Goal: Task Accomplishment & Management: Manage account settings

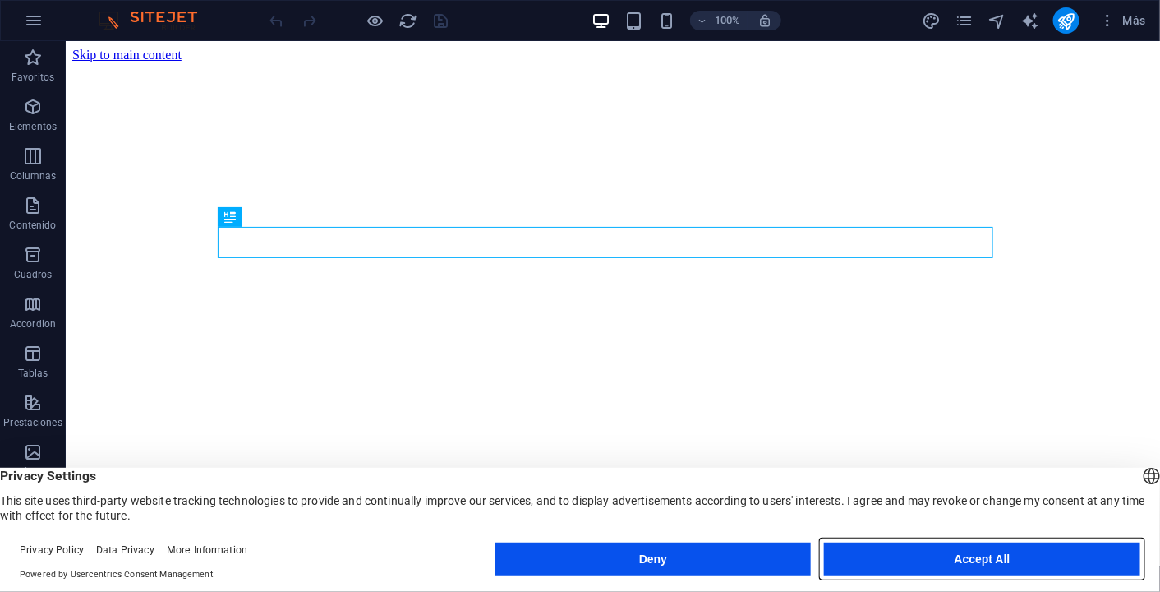
click at [978, 564] on button "Accept All" at bounding box center [982, 558] width 316 height 33
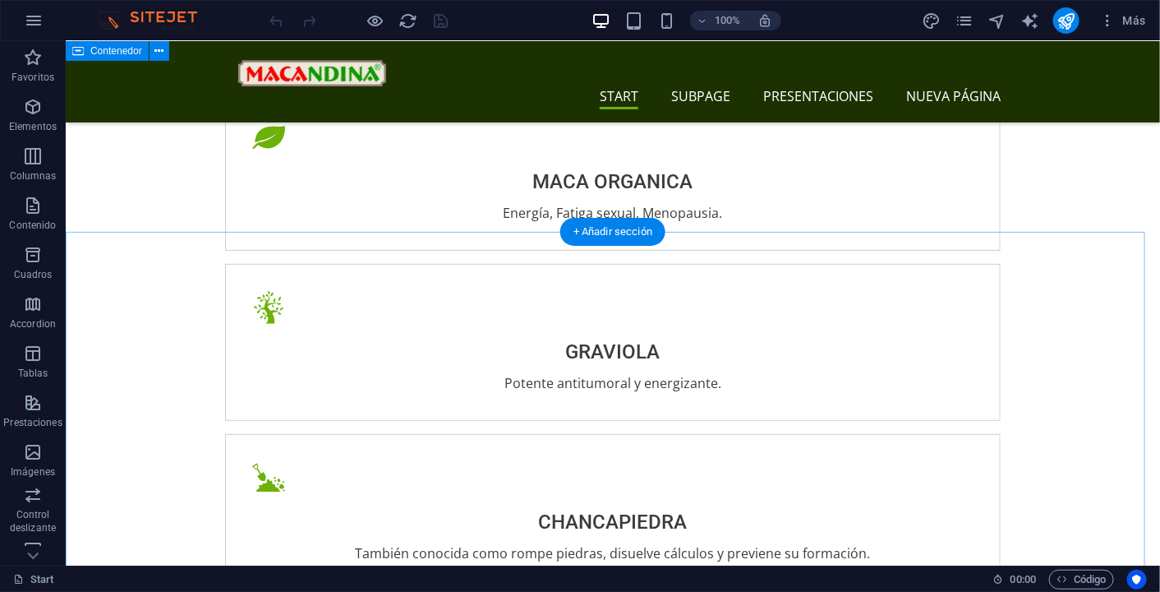
scroll to position [2365, 0]
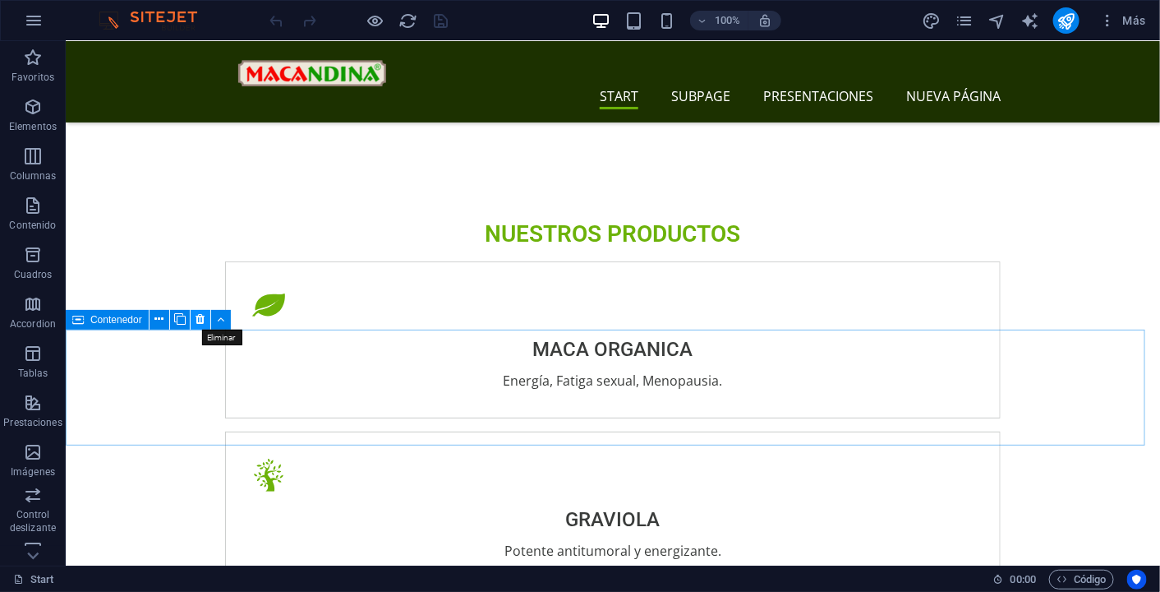
click at [202, 323] on icon at bounding box center [200, 319] width 9 height 17
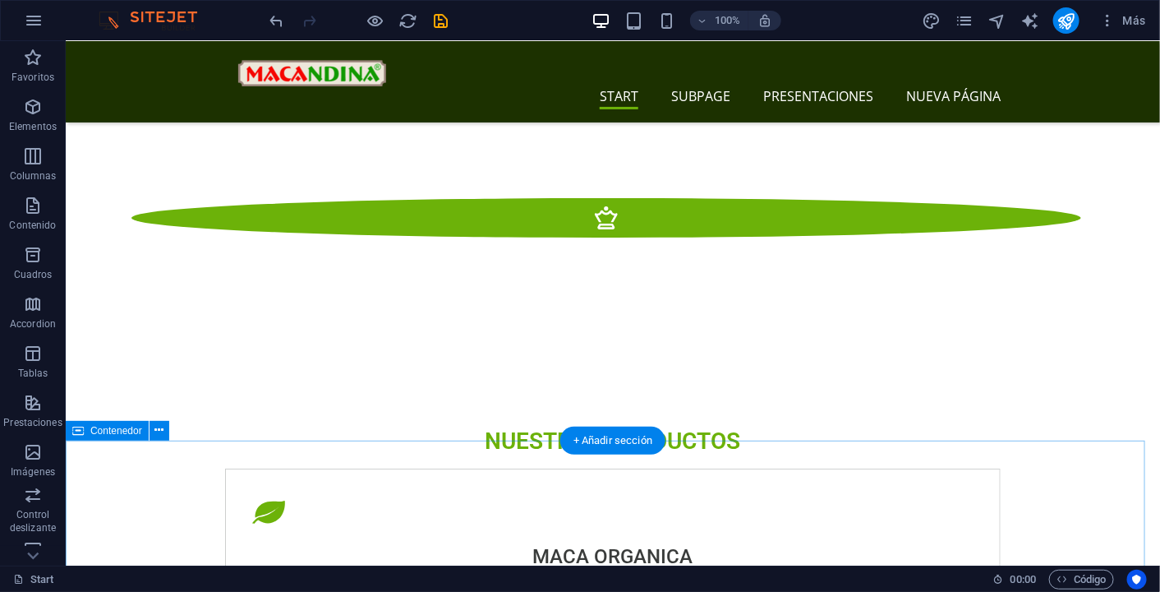
scroll to position [2077, 0]
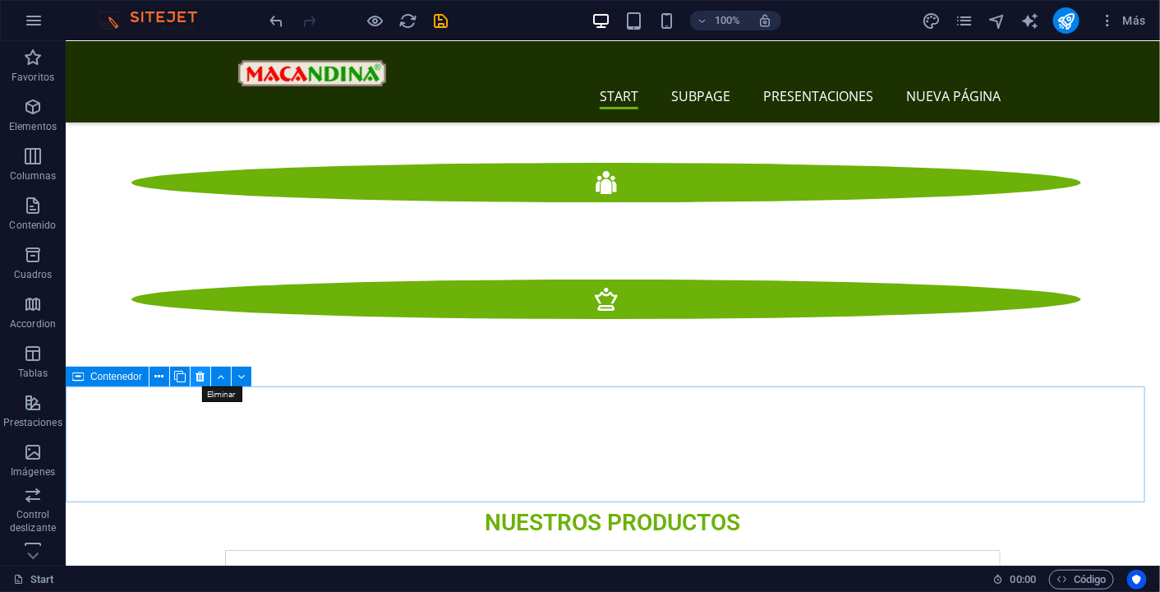
click at [201, 380] on icon at bounding box center [200, 376] width 9 height 17
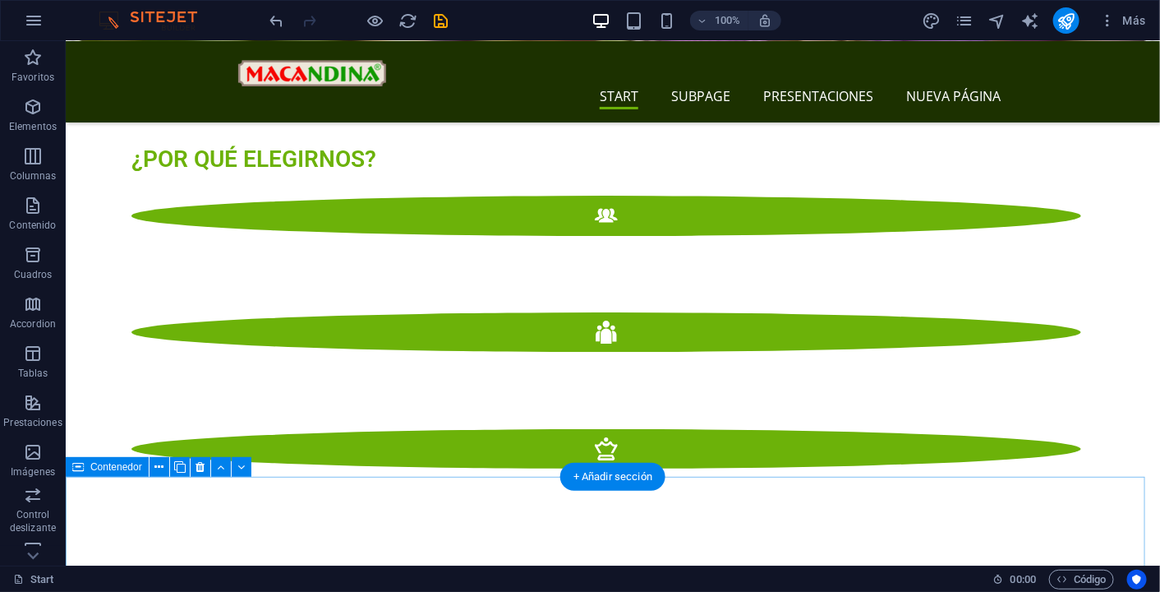
scroll to position [1923, 0]
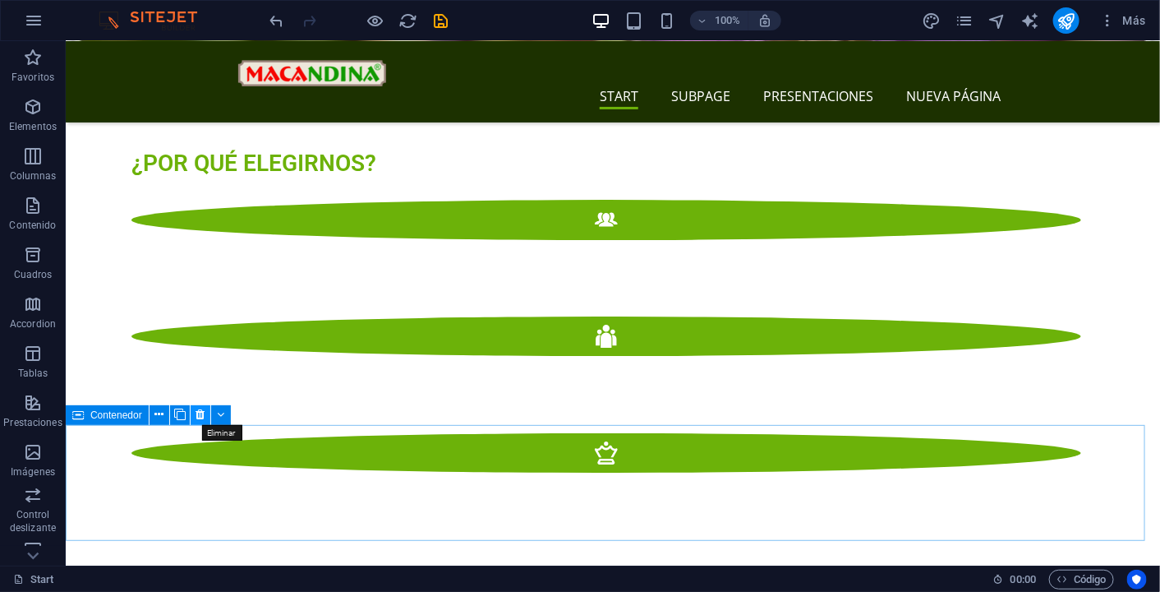
click at [205, 415] on button at bounding box center [201, 415] width 20 height 20
click at [203, 415] on icon at bounding box center [200, 414] width 9 height 17
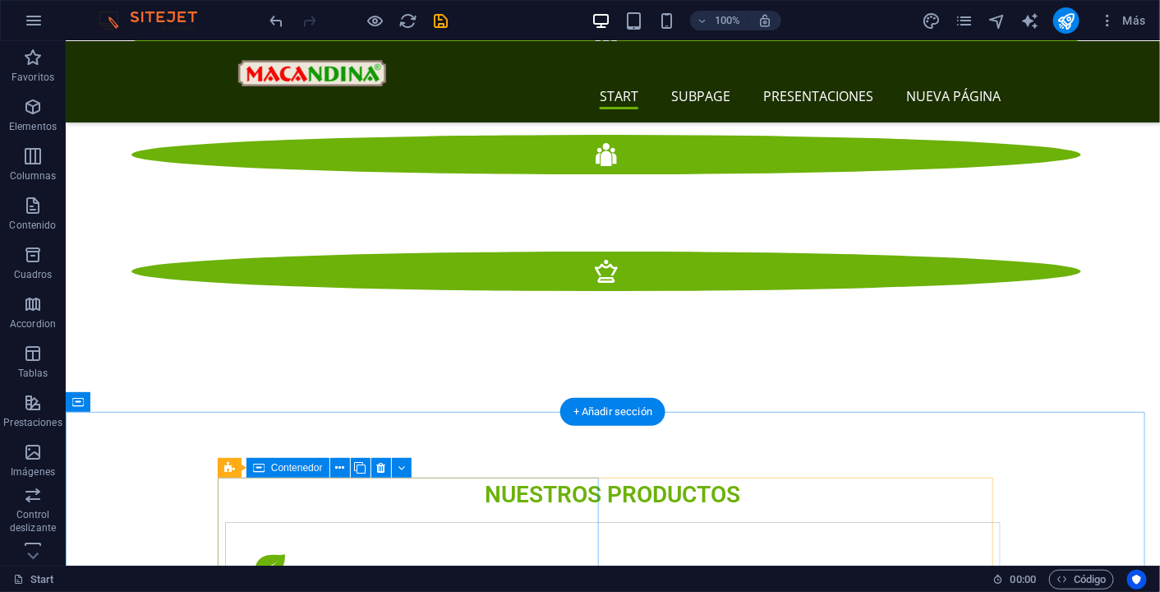
scroll to position [2155, 0]
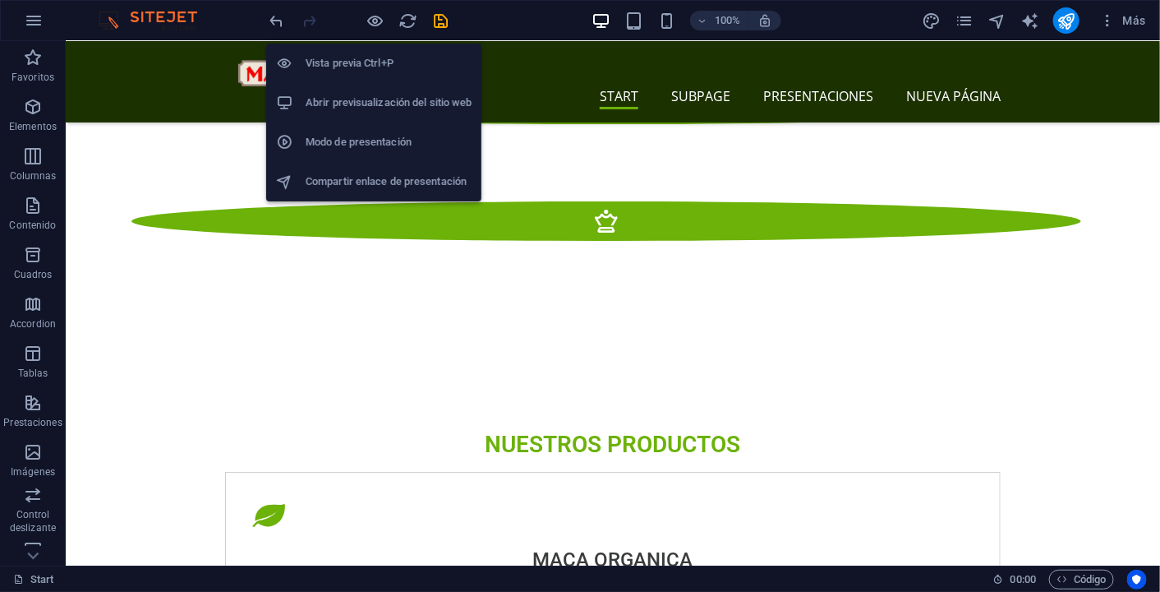
click at [376, 106] on h6 "Abrir previsualización del sitio web" at bounding box center [389, 103] width 166 height 20
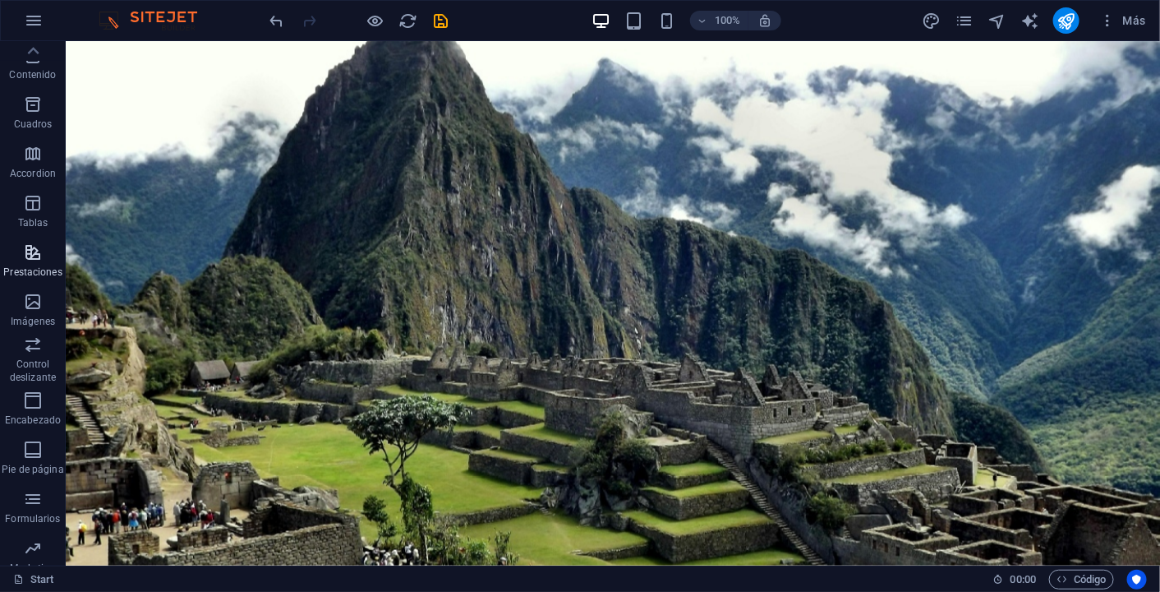
scroll to position [0, 0]
click at [31, 21] on icon "button" at bounding box center [34, 21] width 20 height 20
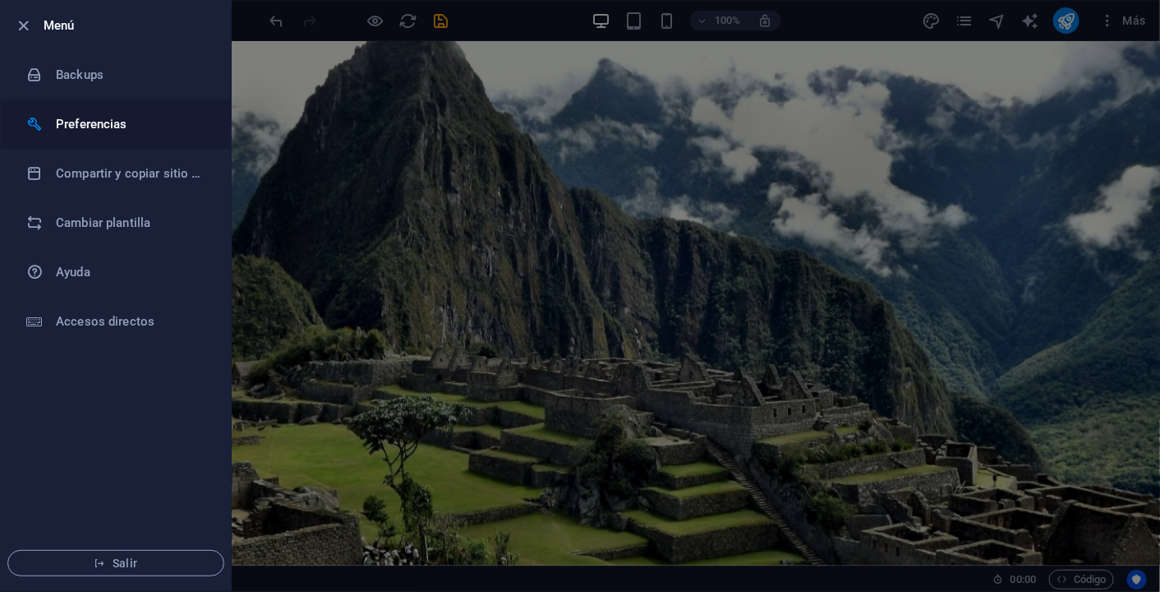
click at [100, 118] on h6 "Preferencias" at bounding box center [132, 124] width 152 height 20
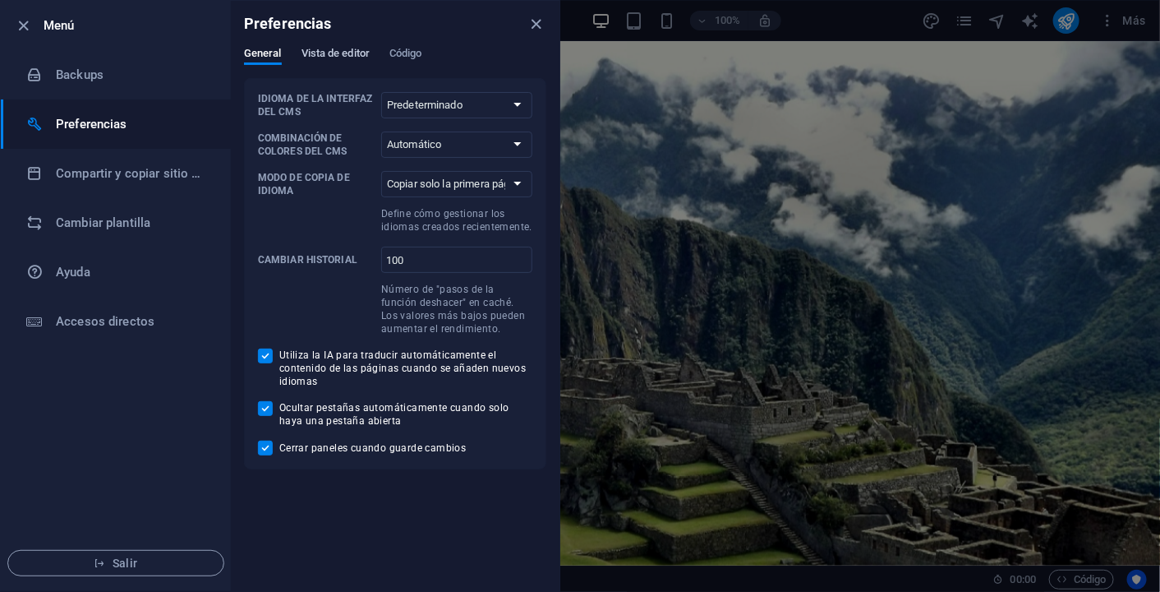
click at [318, 50] on span "Vista de editor" at bounding box center [336, 55] width 68 height 23
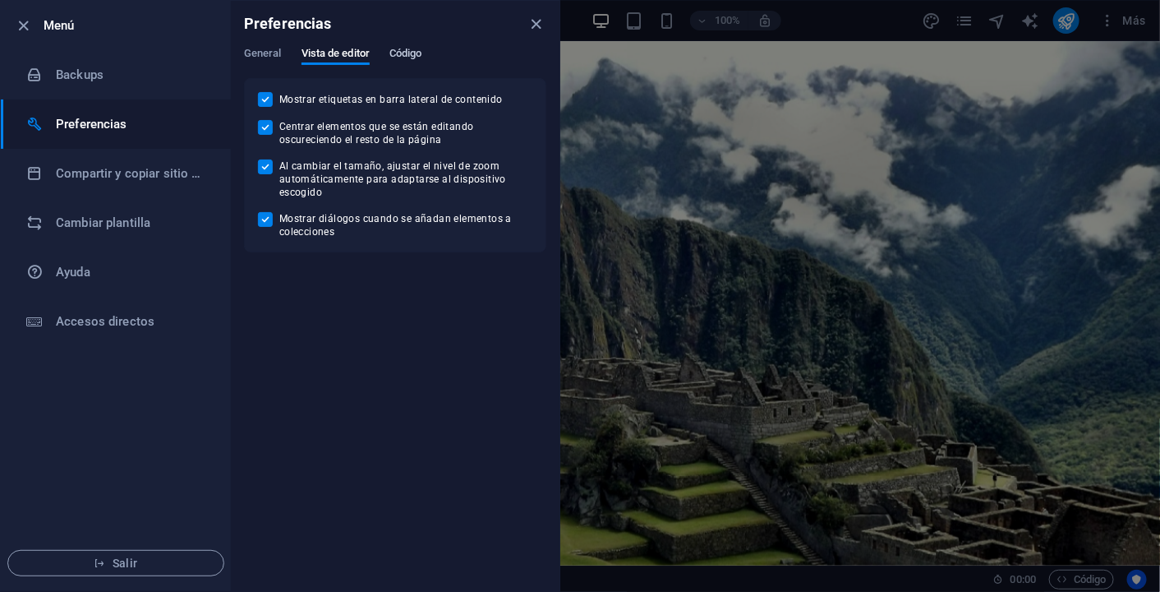
click at [417, 49] on span "Código" at bounding box center [406, 55] width 33 height 23
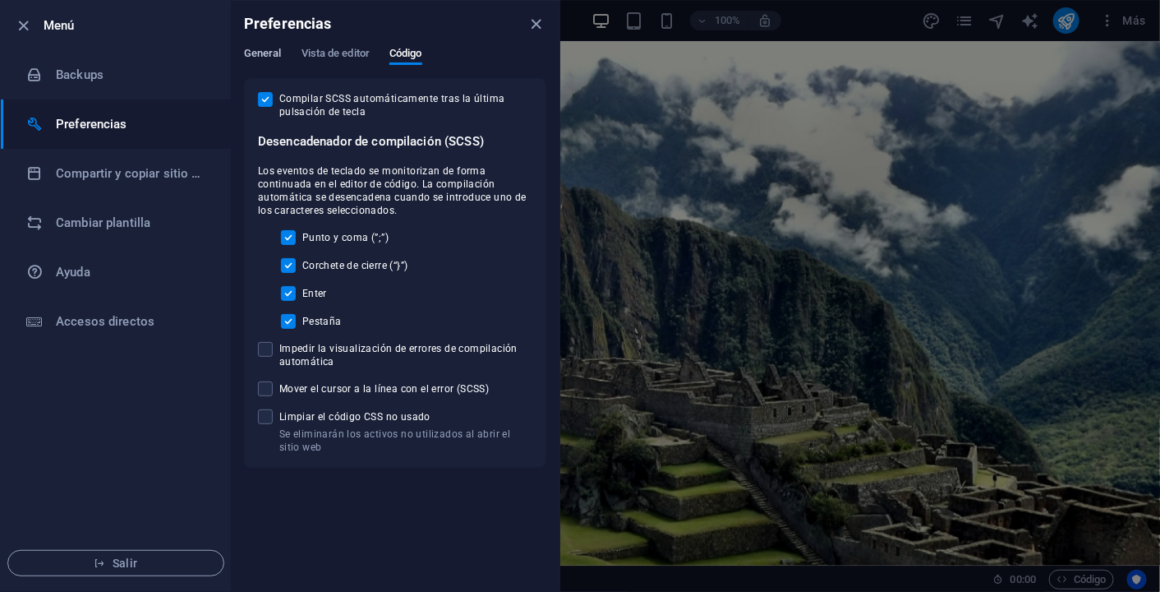
click at [273, 49] on span "General" at bounding box center [263, 55] width 38 height 23
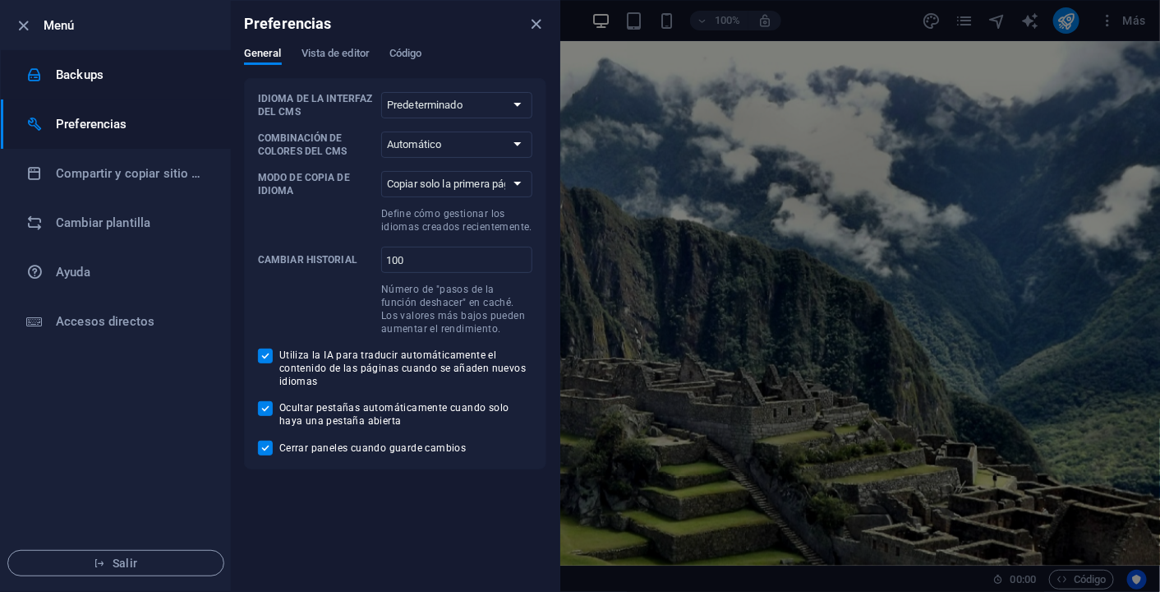
click at [99, 77] on h6 "Backups" at bounding box center [132, 75] width 152 height 20
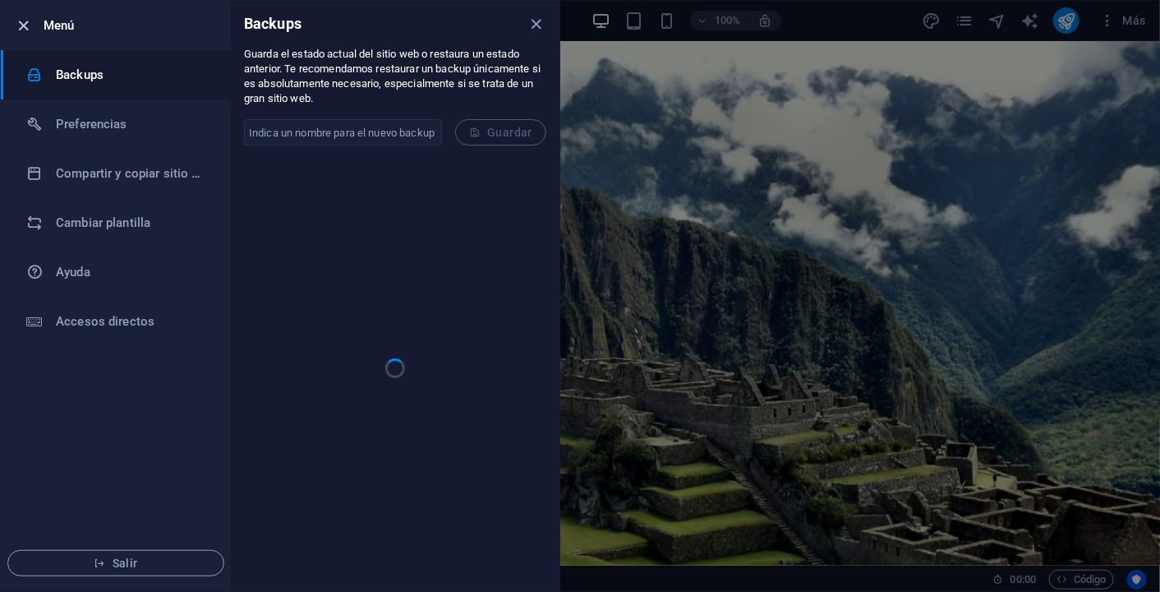
click at [28, 29] on icon "button" at bounding box center [24, 25] width 19 height 19
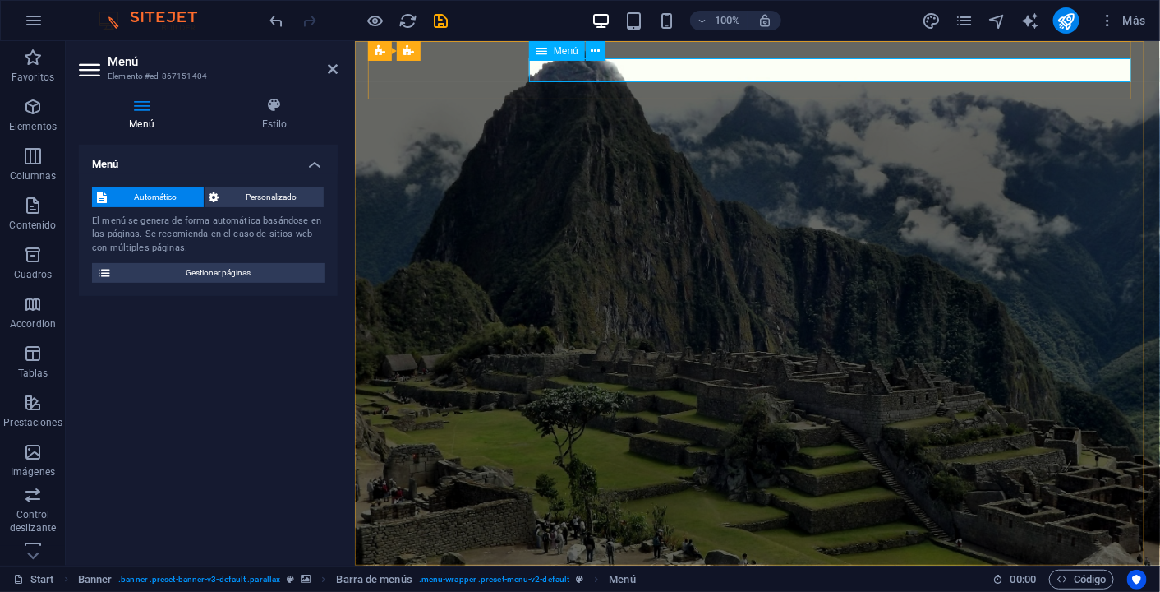
click at [542, 49] on icon at bounding box center [542, 51] width 12 height 20
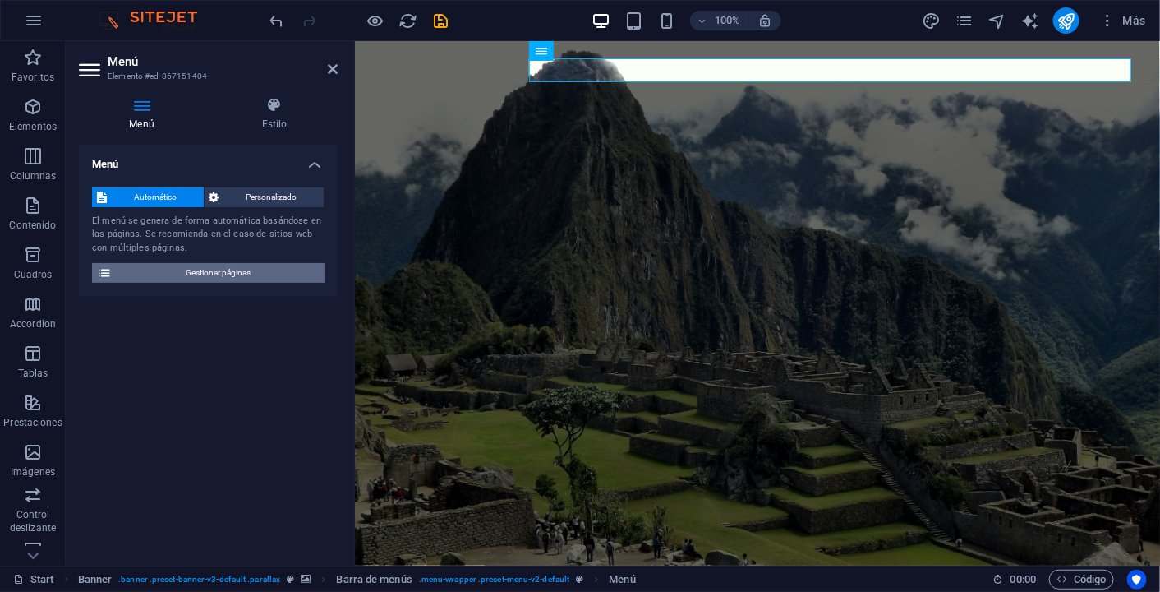
click at [176, 273] on span "Gestionar páginas" at bounding box center [218, 273] width 203 height 20
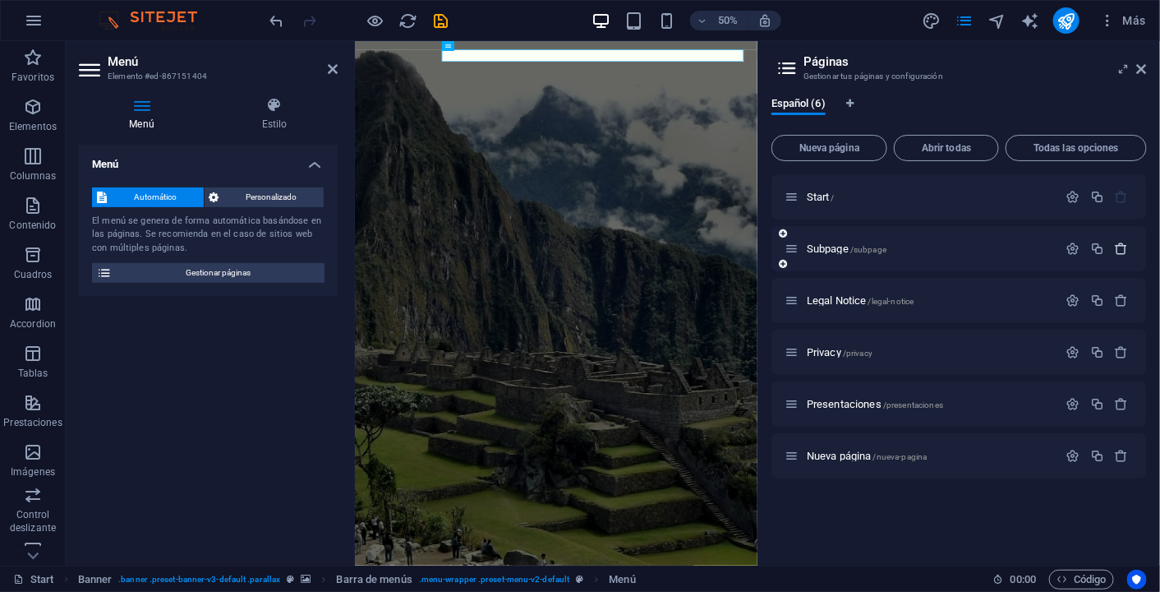
click at [1127, 247] on icon "button" at bounding box center [1122, 249] width 14 height 14
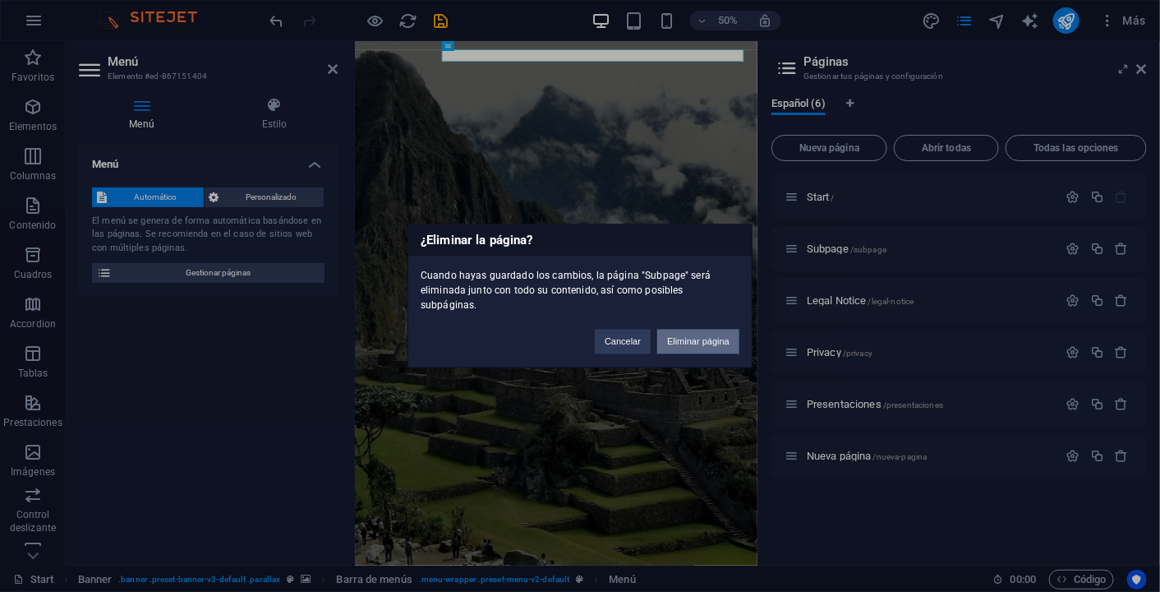
click at [676, 331] on button "Eliminar página" at bounding box center [698, 342] width 82 height 25
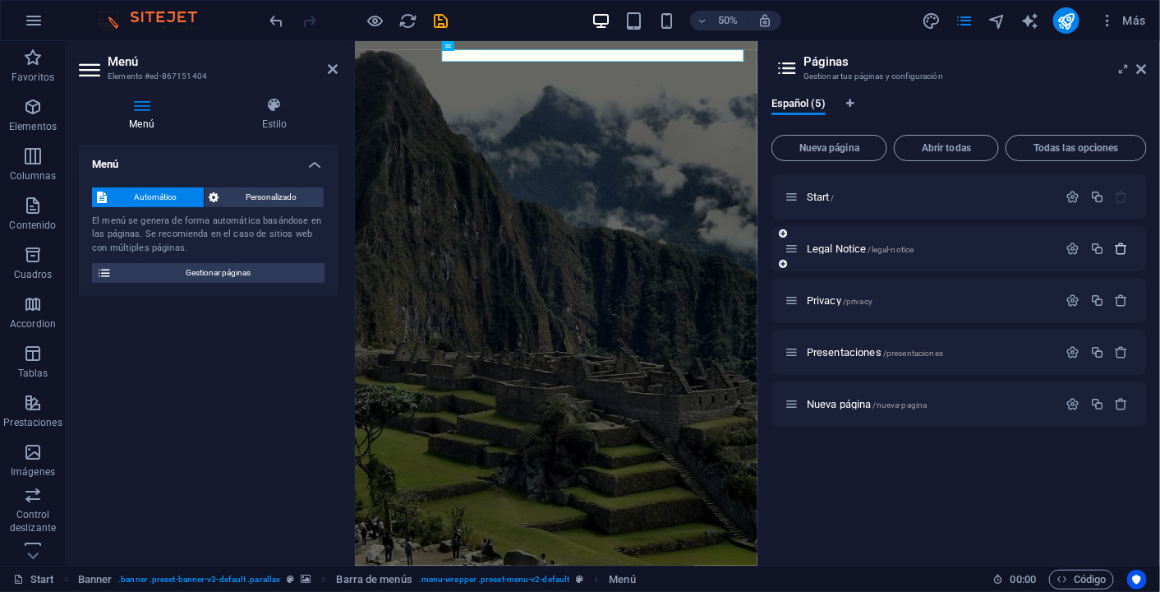
click at [1126, 249] on icon "button" at bounding box center [1122, 249] width 14 height 14
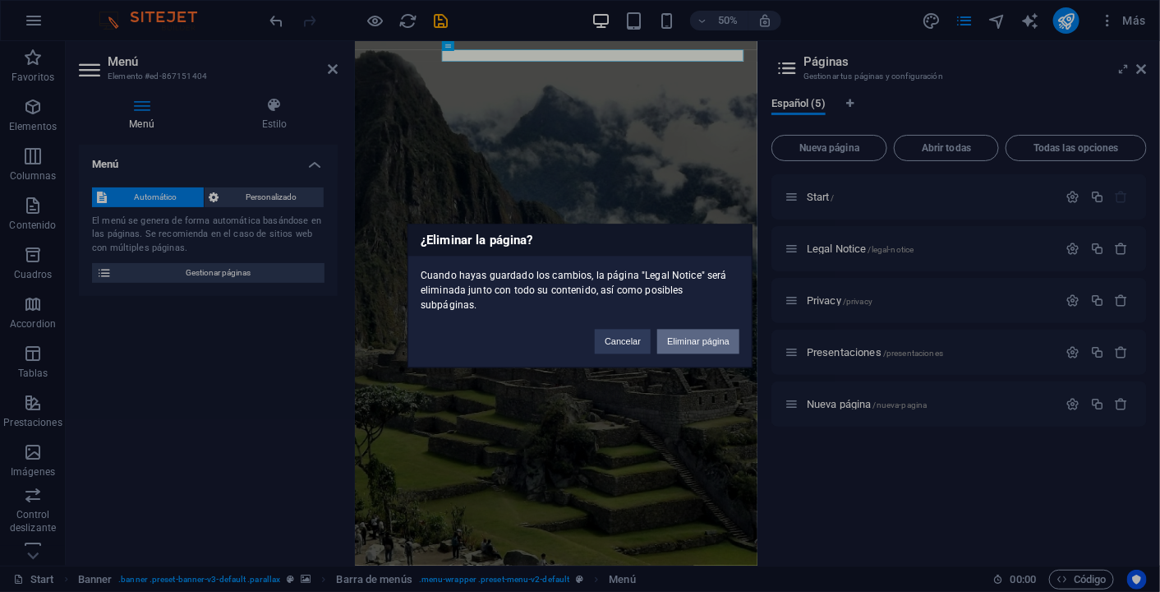
click at [708, 334] on button "Eliminar página" at bounding box center [698, 342] width 82 height 25
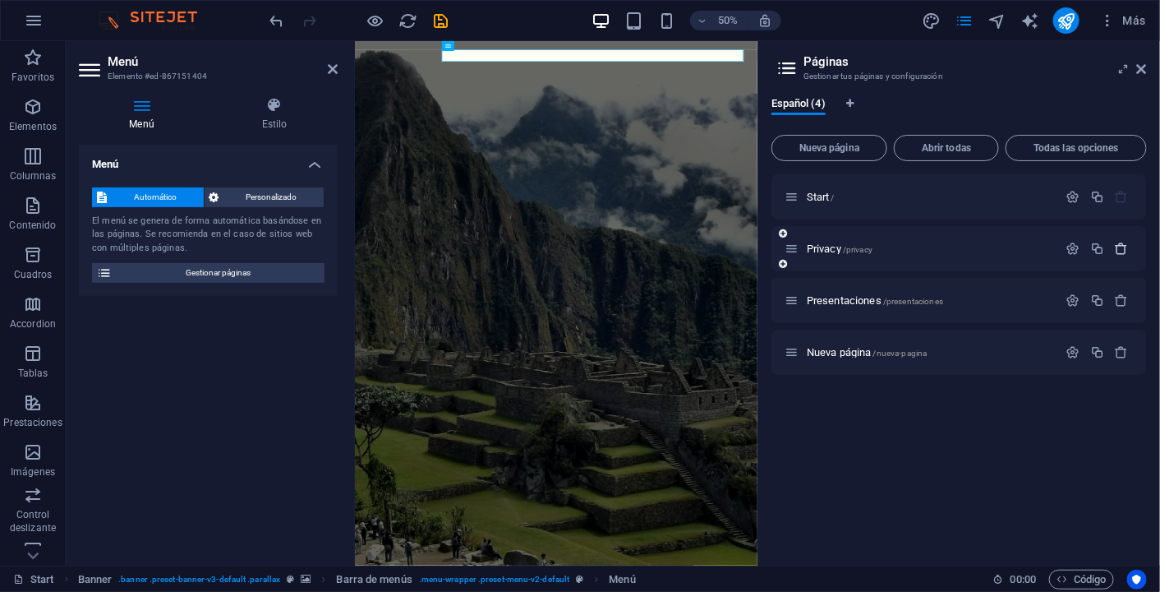
click at [1122, 250] on icon "button" at bounding box center [1122, 249] width 14 height 14
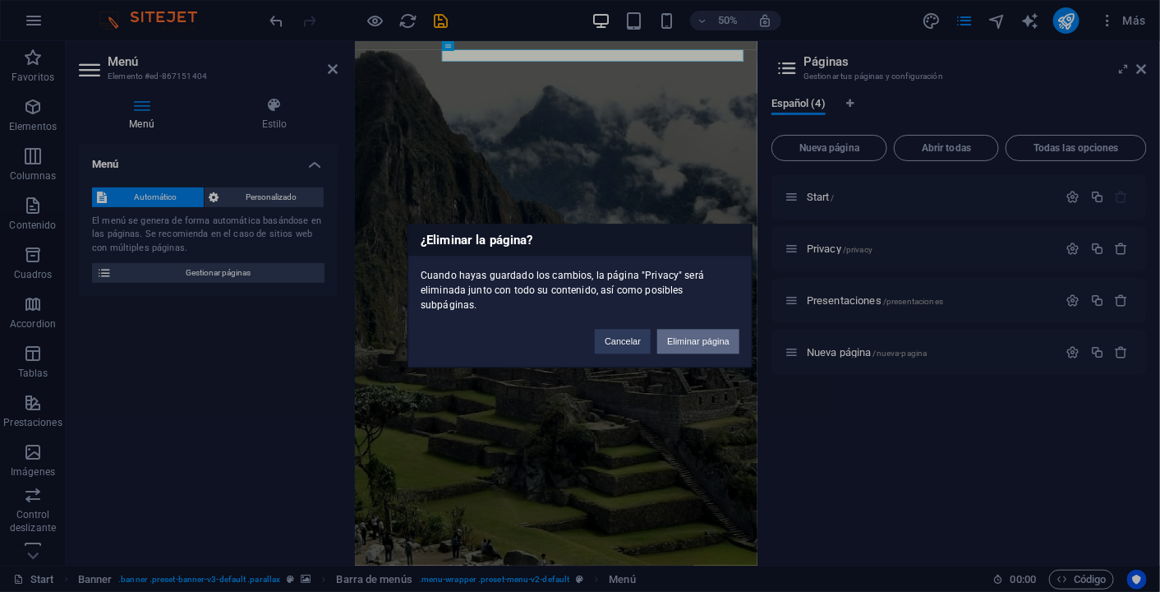
click at [713, 332] on button "Eliminar página" at bounding box center [698, 342] width 82 height 25
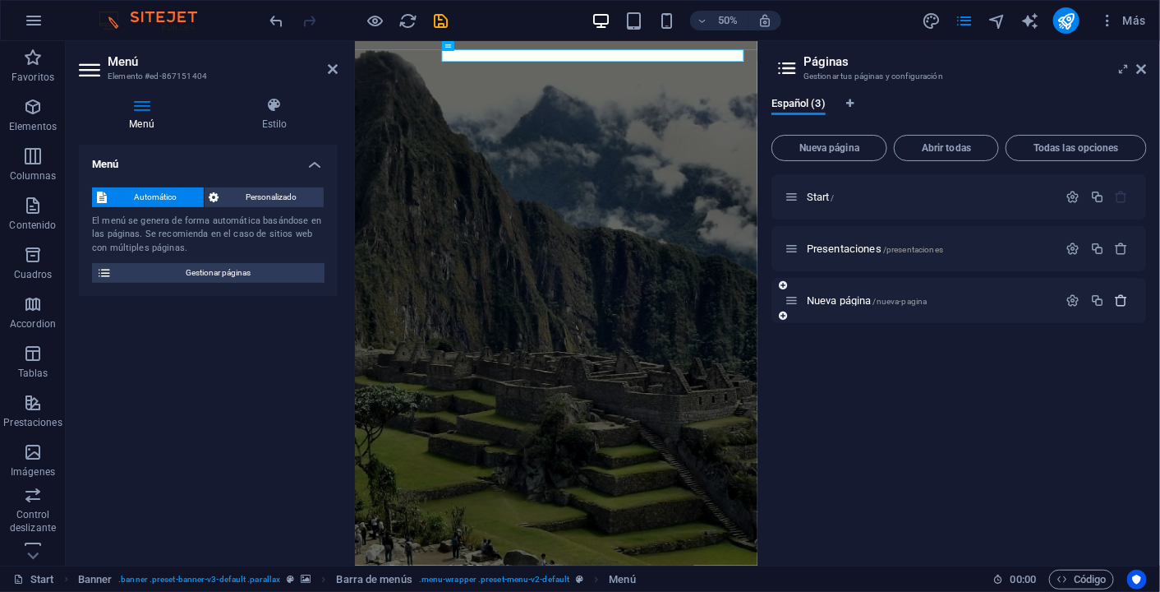
click at [1127, 302] on icon "button" at bounding box center [1122, 300] width 14 height 14
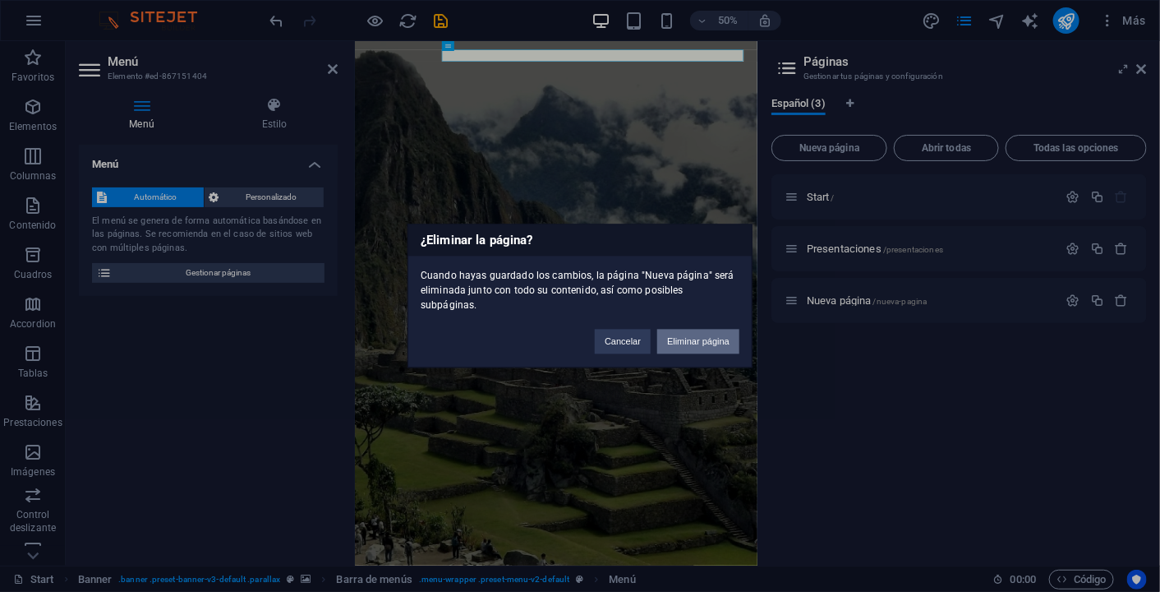
click at [703, 333] on button "Eliminar página" at bounding box center [698, 342] width 82 height 25
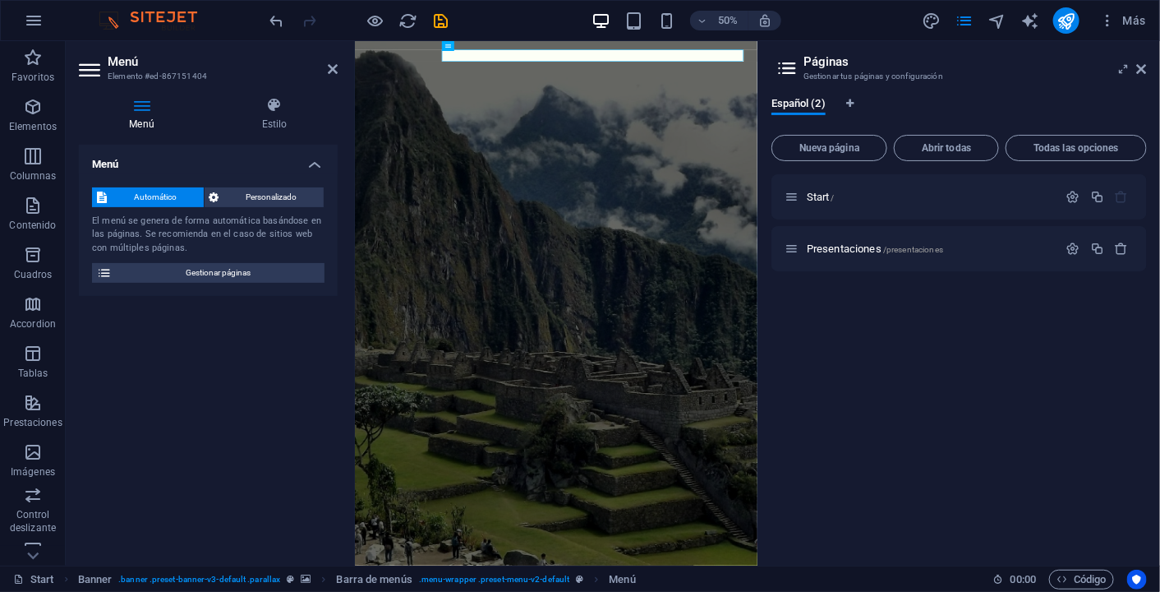
click at [991, 341] on div "Start / Presentaciones /presentaciones" at bounding box center [960, 363] width 376 height 378
click at [874, 254] on div "Presentaciones /presentaciones" at bounding box center [922, 248] width 274 height 19
click at [861, 250] on span "Presentaciones /presentaciones" at bounding box center [875, 248] width 136 height 12
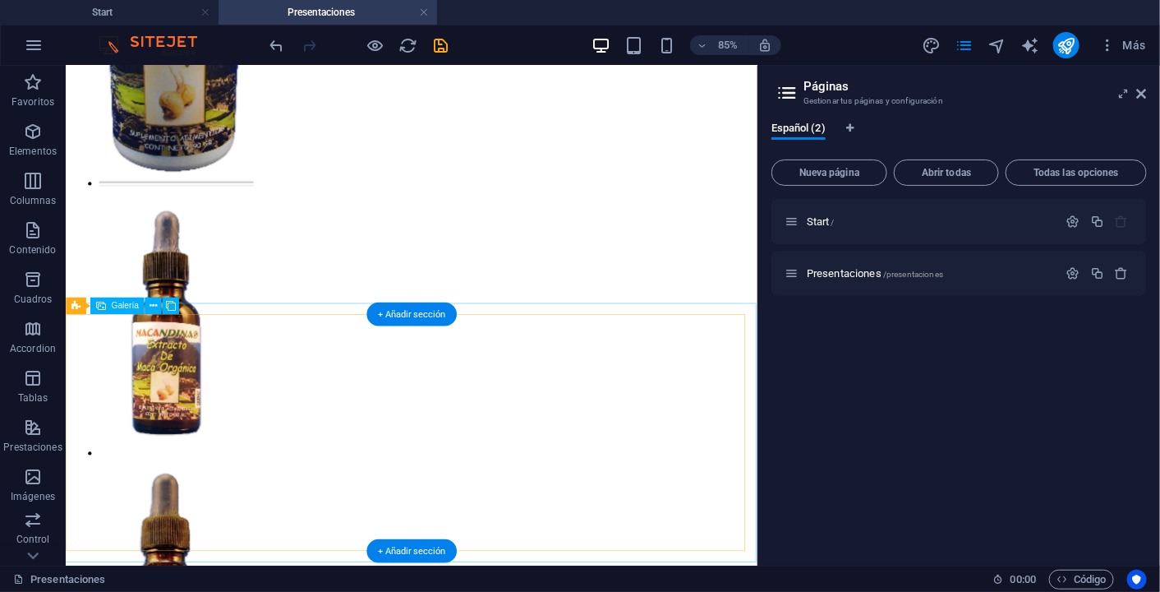
scroll to position [695, 0]
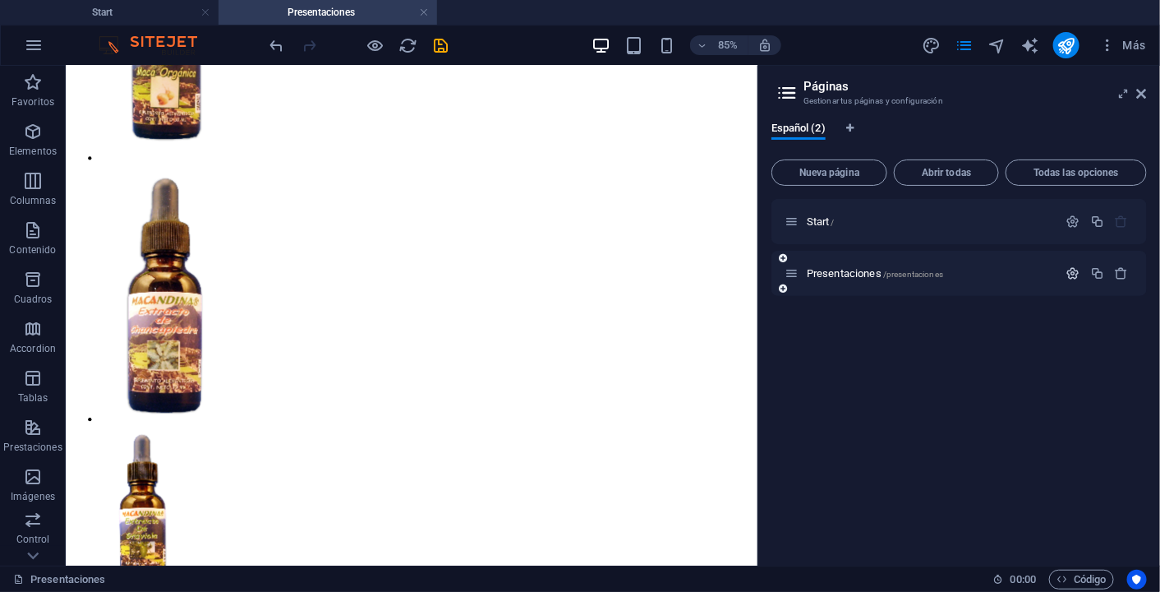
click at [1072, 271] on icon "button" at bounding box center [1074, 273] width 14 height 14
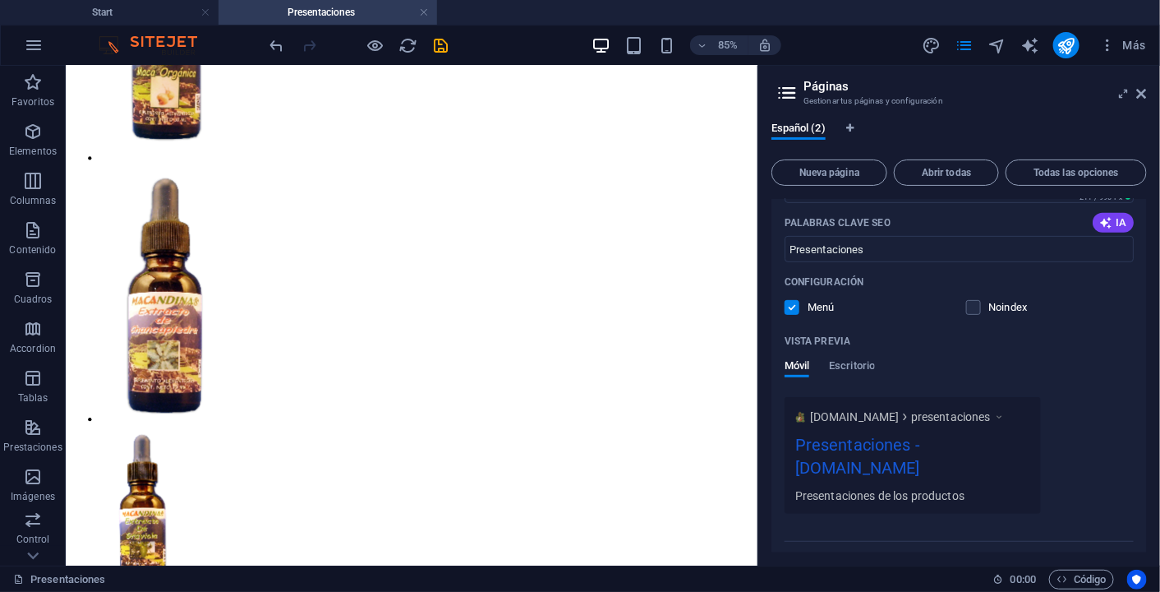
scroll to position [385, 0]
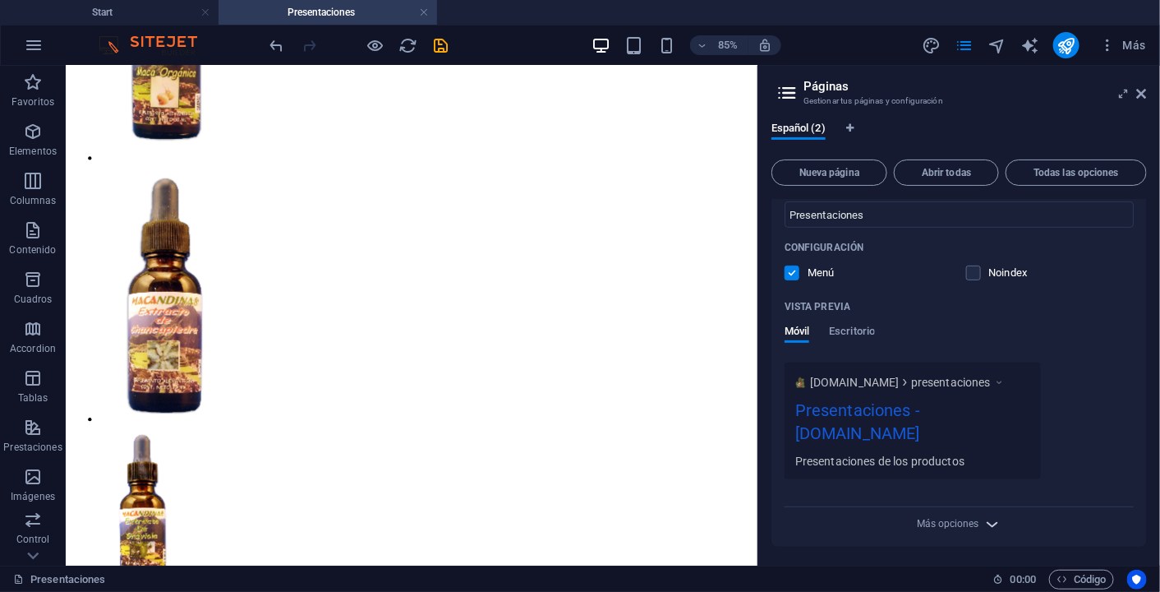
click at [986, 525] on icon "button" at bounding box center [992, 523] width 19 height 19
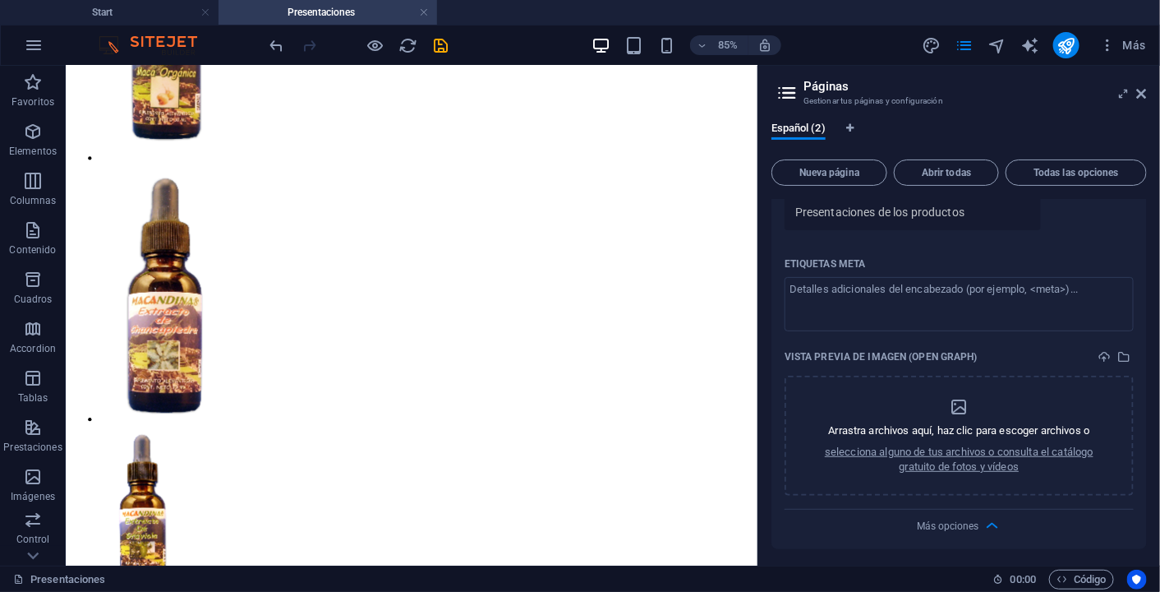
scroll to position [634, 0]
click at [977, 445] on p "selecciona alguno de tus archivos o consulta el catálogo gratuito de fotos y ví…" at bounding box center [959, 459] width 307 height 30
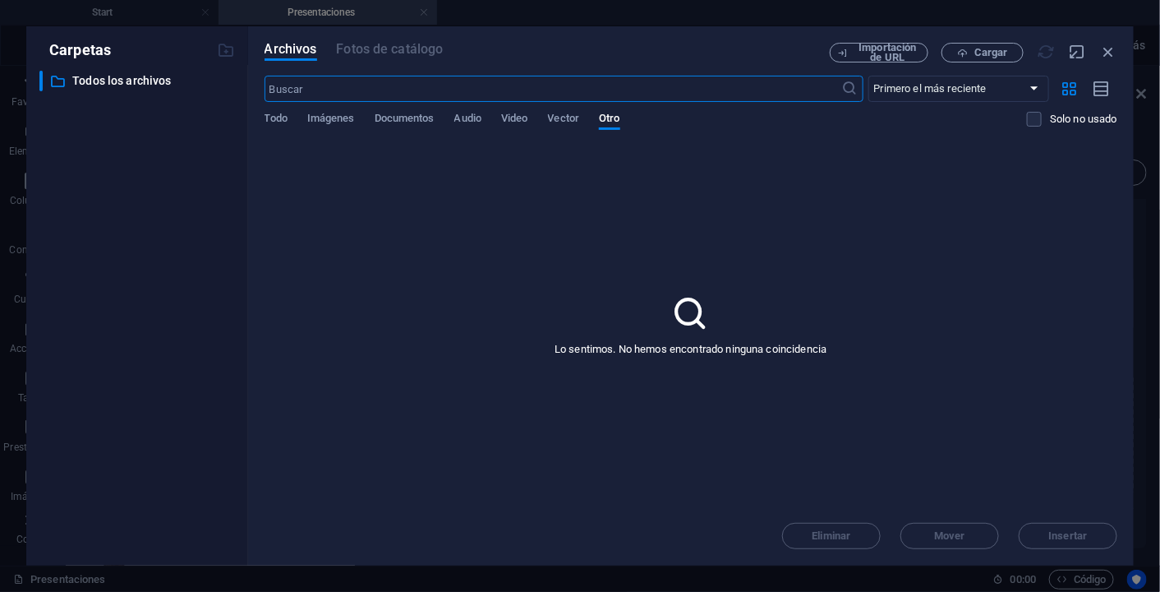
scroll to position [0, 0]
click at [1145, 93] on div "Carpetas ​ Todos los archivos Todos los archivos Archivos Fotos de catálogo Imp…" at bounding box center [580, 296] width 1160 height 592
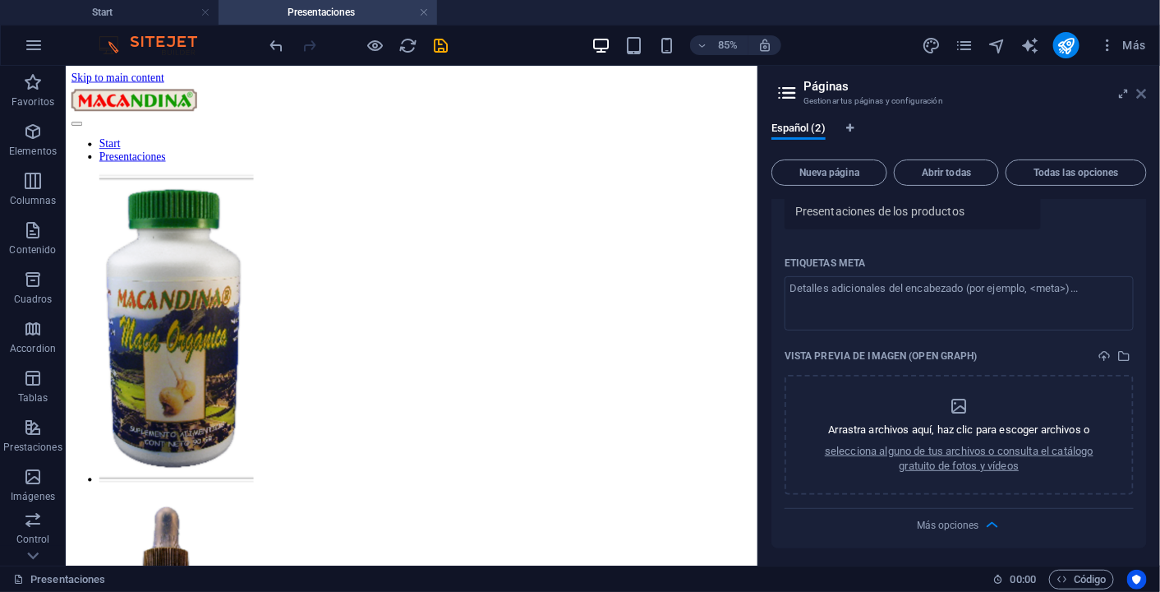
click at [1142, 91] on icon at bounding box center [1142, 93] width 10 height 13
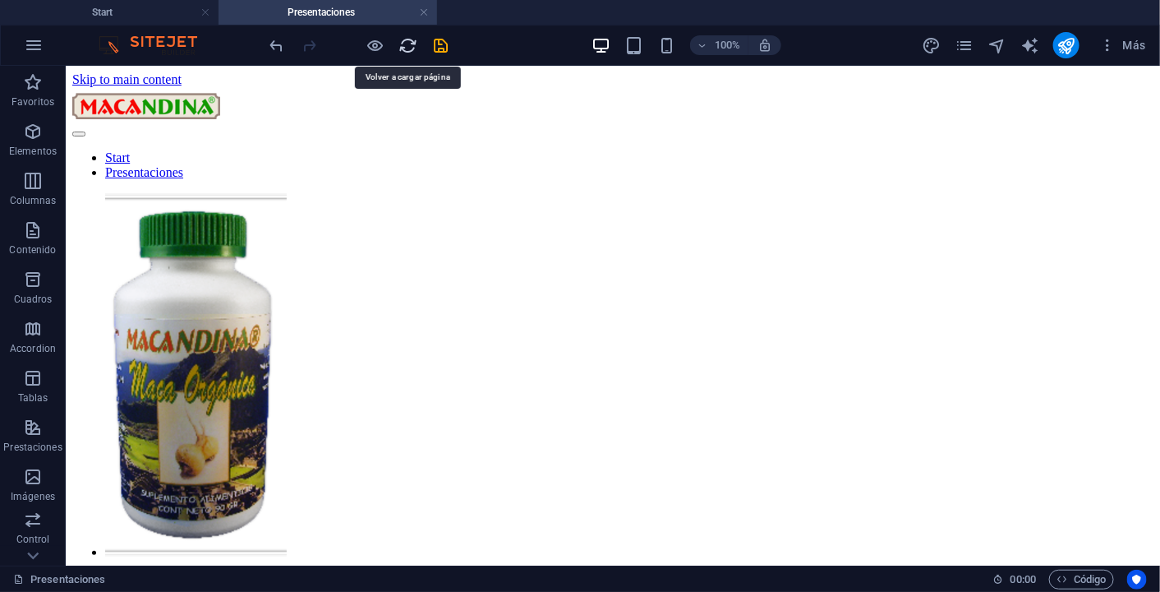
click at [409, 44] on icon "reload" at bounding box center [408, 45] width 19 height 19
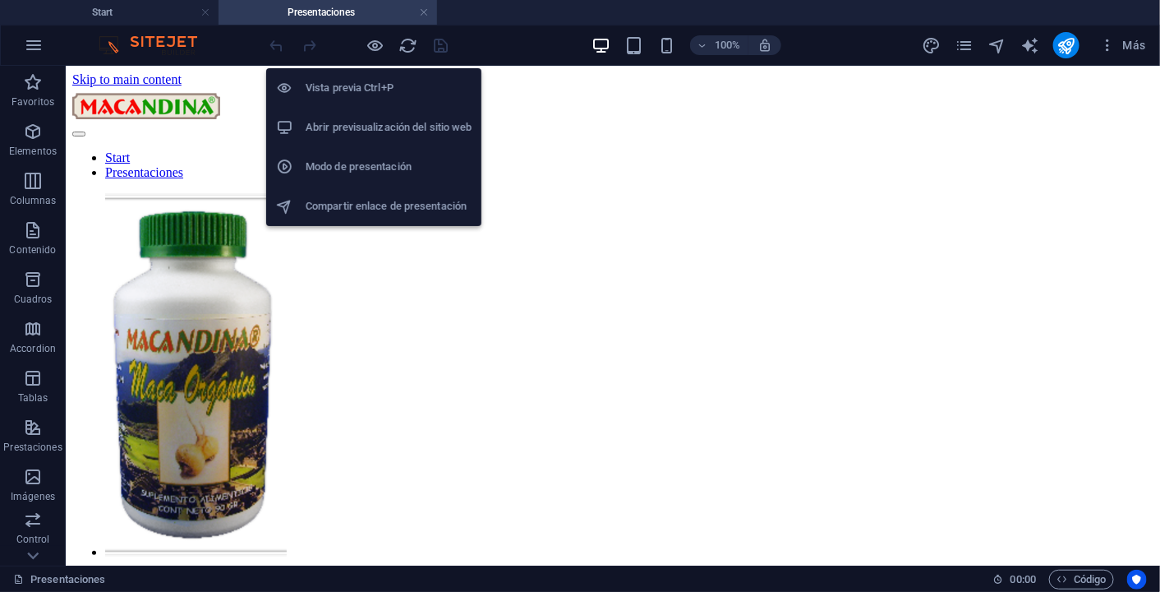
click at [374, 127] on h6 "Abrir previsualización del sitio web" at bounding box center [389, 128] width 166 height 20
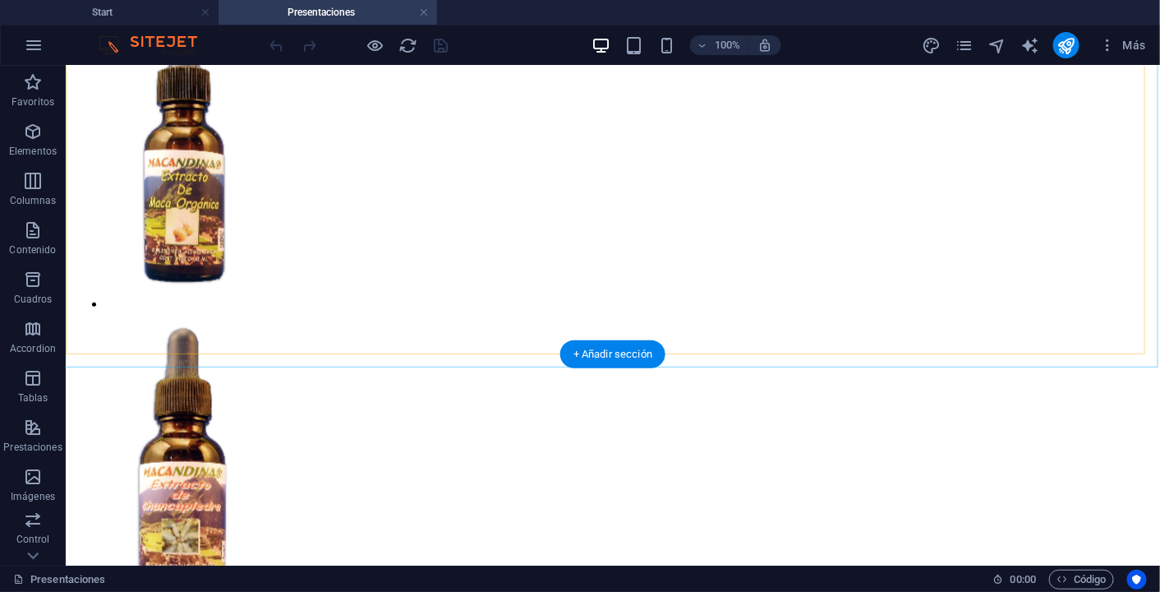
scroll to position [577, 0]
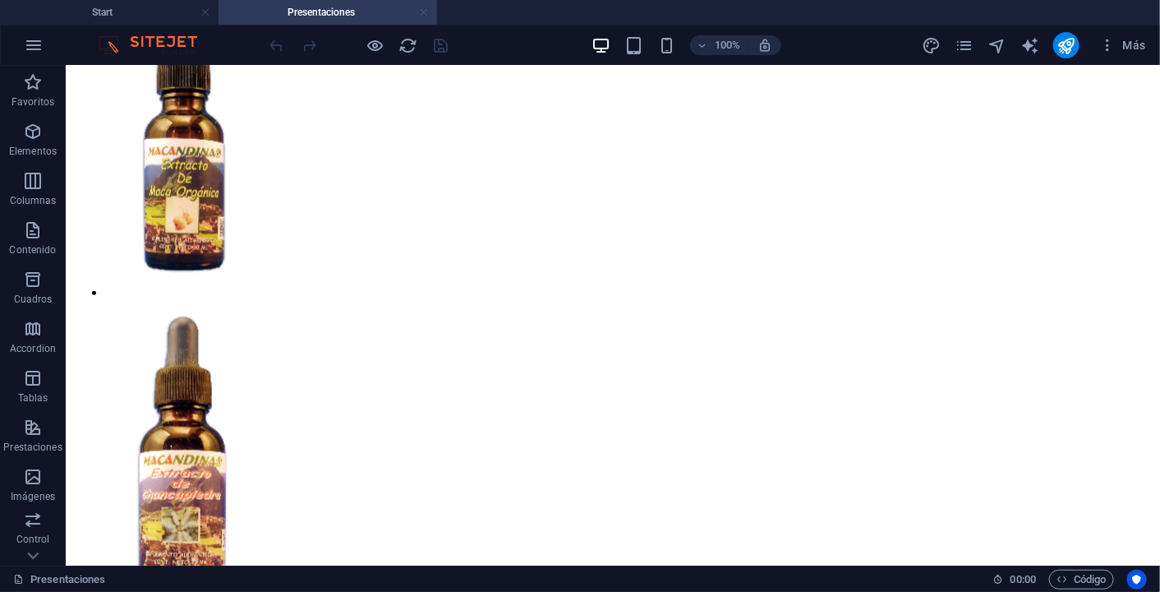
click at [428, 12] on link at bounding box center [424, 13] width 10 height 16
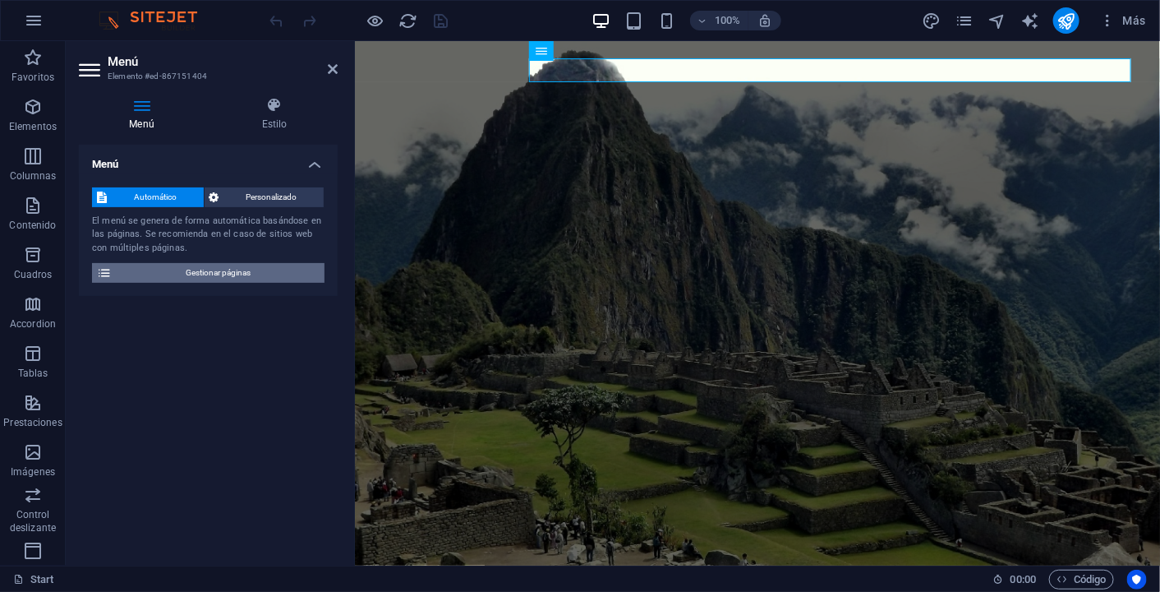
click at [321, 272] on button "Gestionar páginas" at bounding box center [208, 273] width 233 height 20
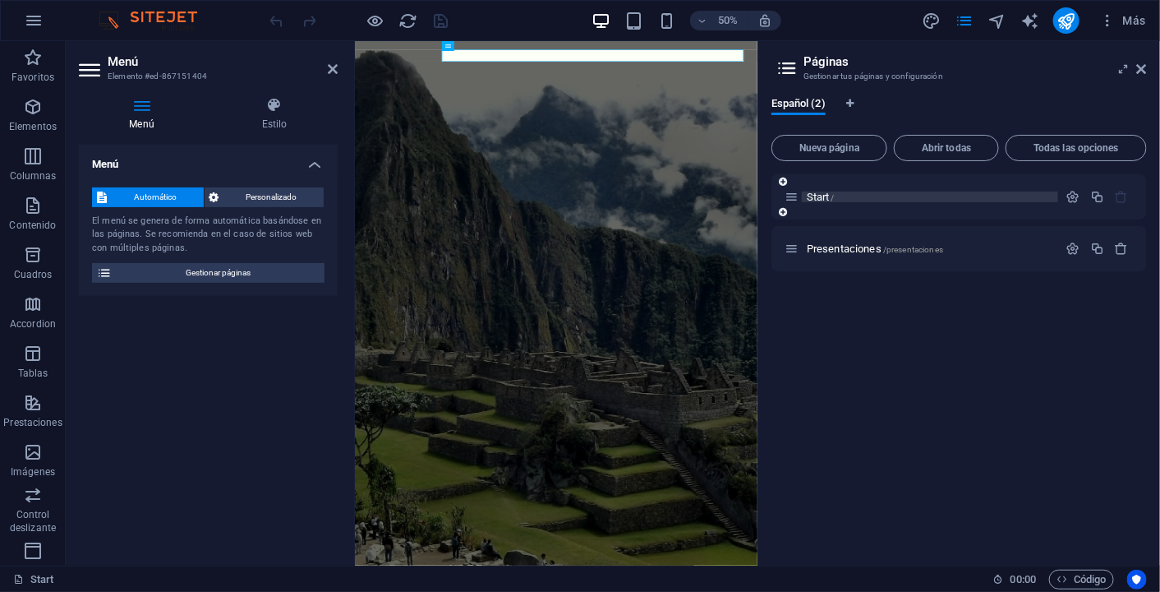
click at [841, 200] on p "Start /" at bounding box center [930, 196] width 247 height 11
click at [1070, 194] on icon "button" at bounding box center [1074, 197] width 14 height 14
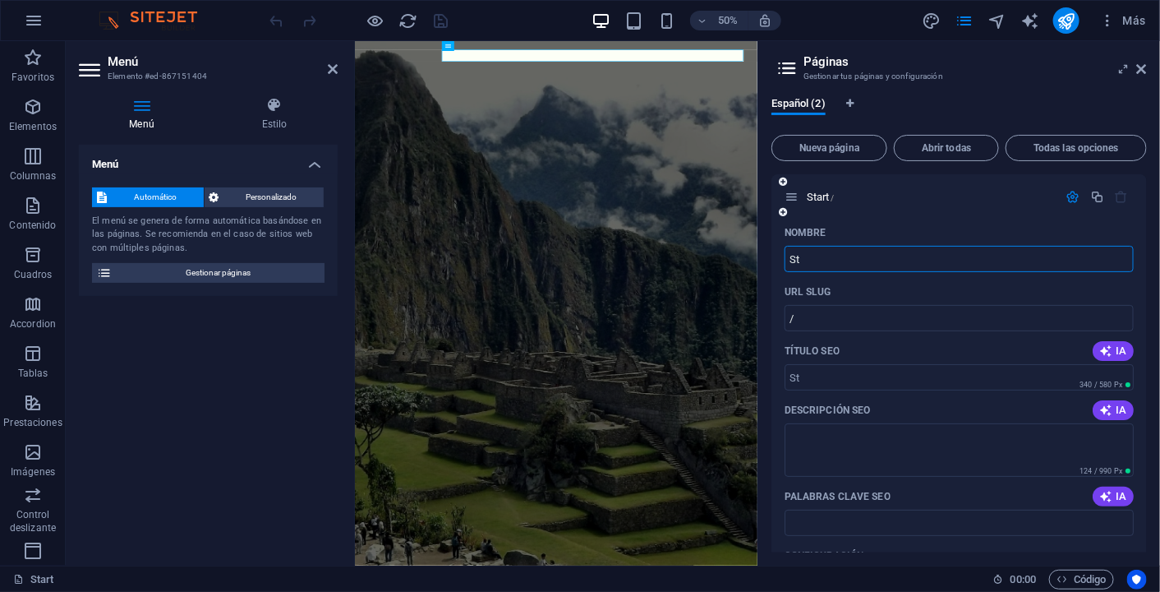
type input "S"
type input "INicio"
type input "/inicio"
type input "Inicio"
type input "/iicio"
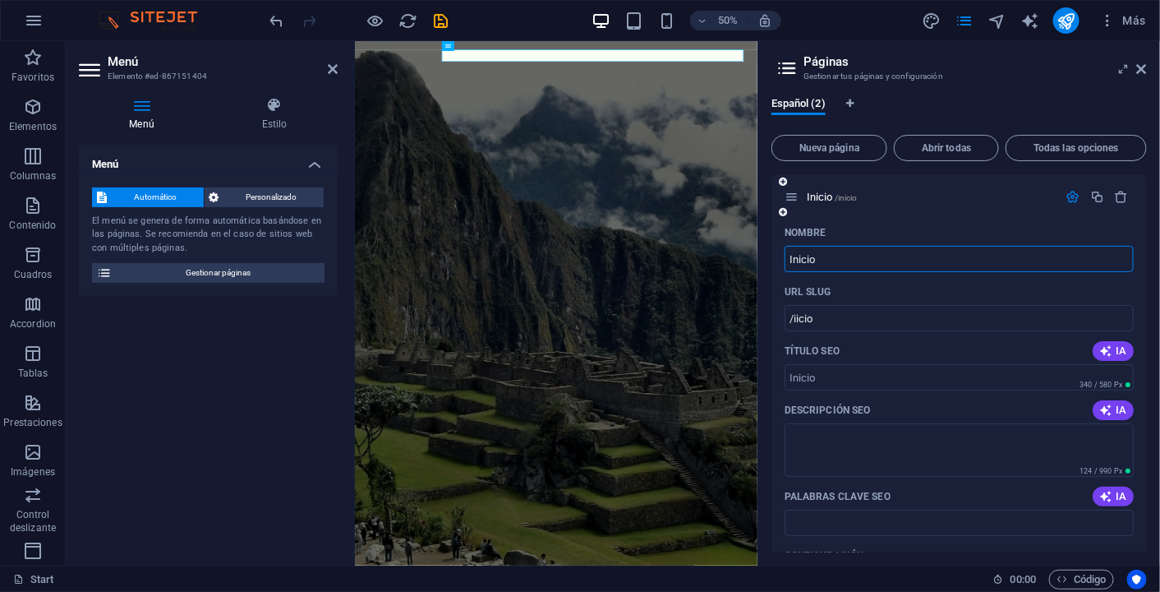
type input "Inicio"
type input "/inicio"
type input "Inicio"
click at [1060, 220] on div "Nombre" at bounding box center [959, 232] width 349 height 26
click at [441, 21] on icon "save" at bounding box center [441, 21] width 19 height 19
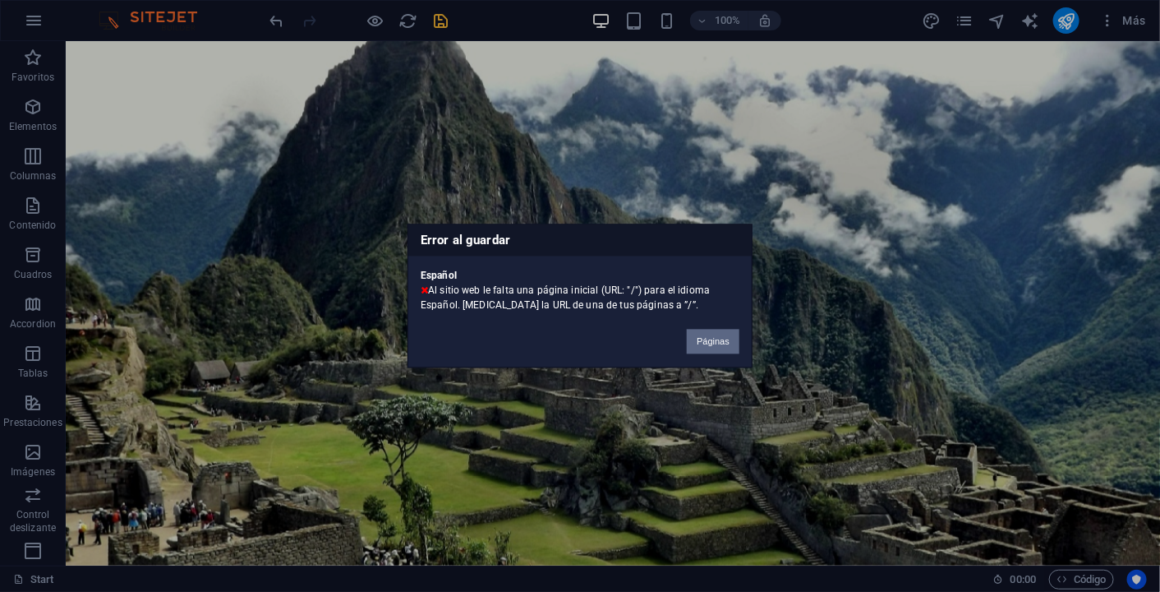
click at [723, 345] on button "Páginas" at bounding box center [713, 342] width 53 height 25
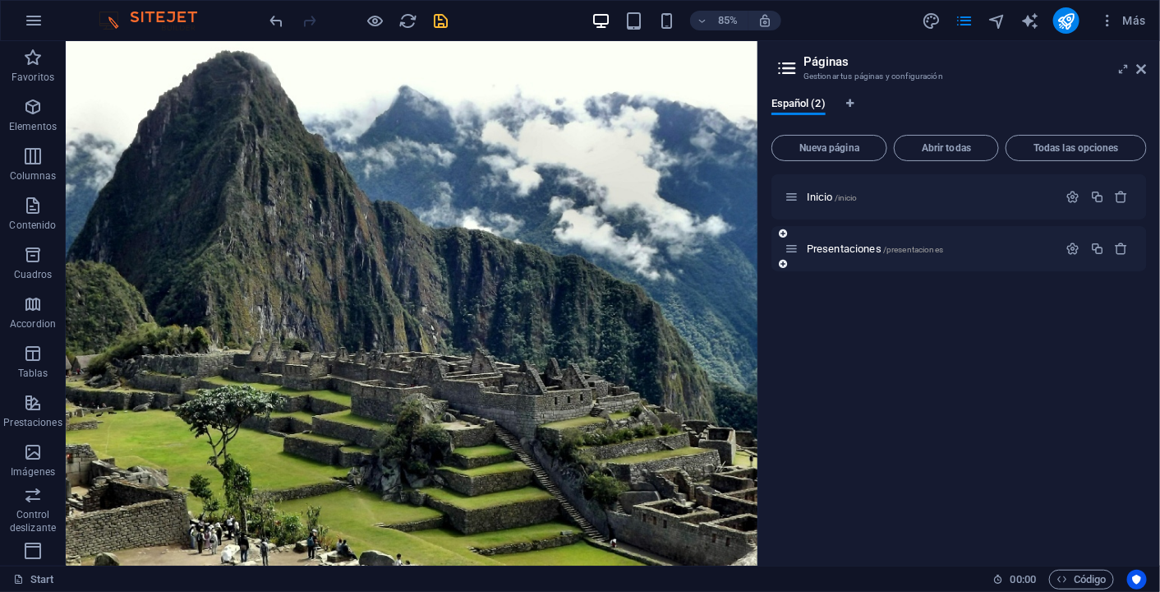
click at [1007, 266] on div "Presentaciones /presentaciones" at bounding box center [960, 248] width 376 height 45
click at [1071, 251] on icon "button" at bounding box center [1074, 249] width 14 height 14
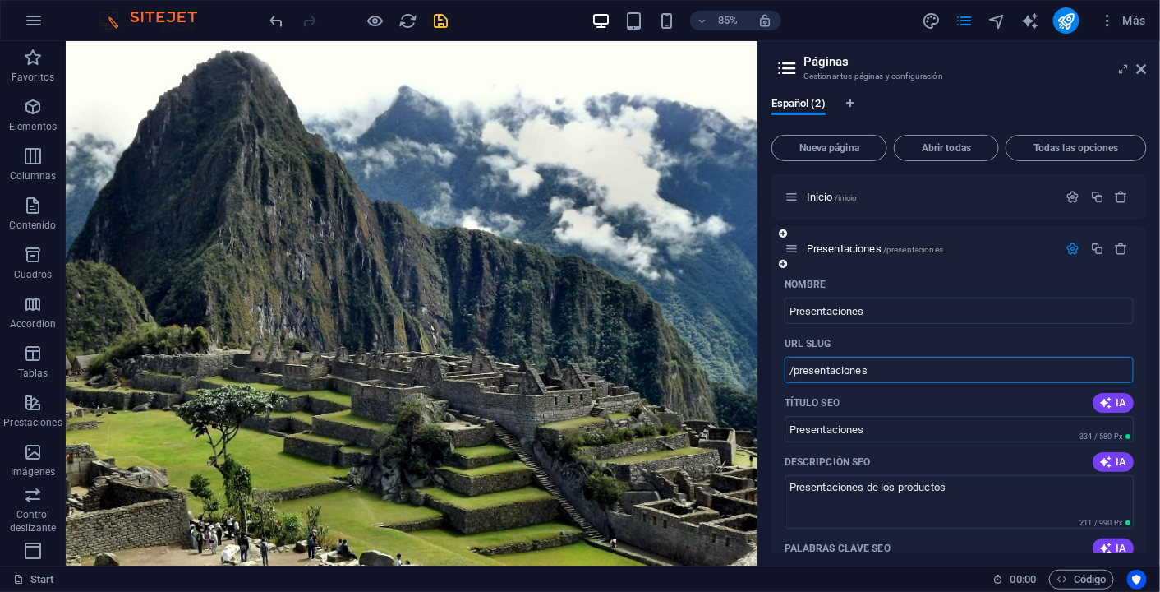
drag, startPoint x: 972, startPoint y: 376, endPoint x: 921, endPoint y: 364, distance: 52.2
click at [915, 364] on input "/presentaciones" at bounding box center [959, 370] width 349 height 26
type input "/"
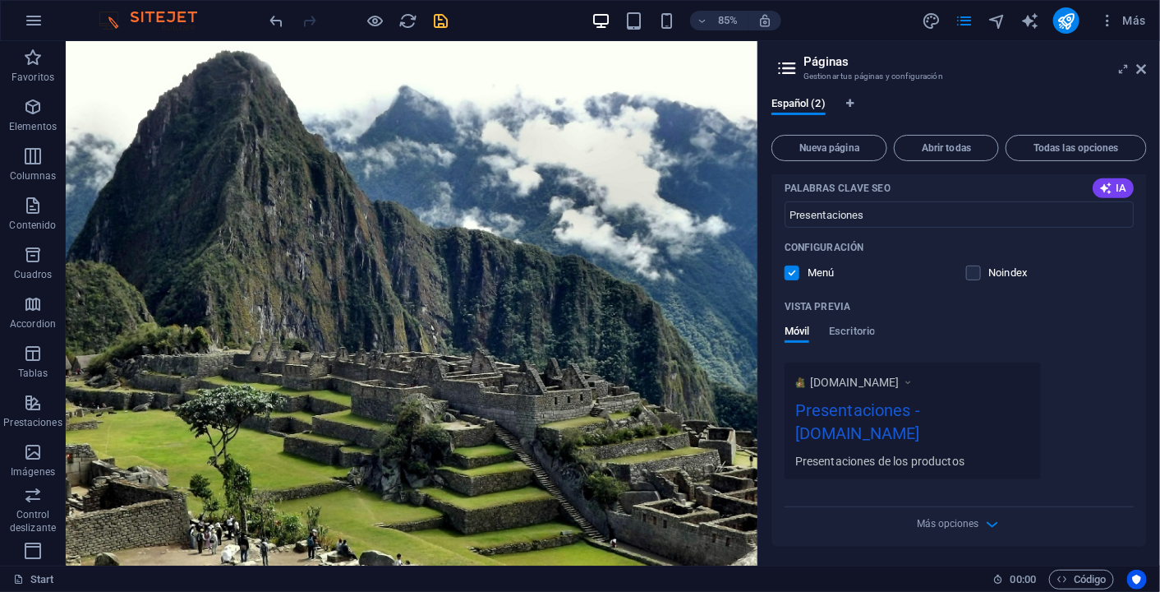
scroll to position [0, 0]
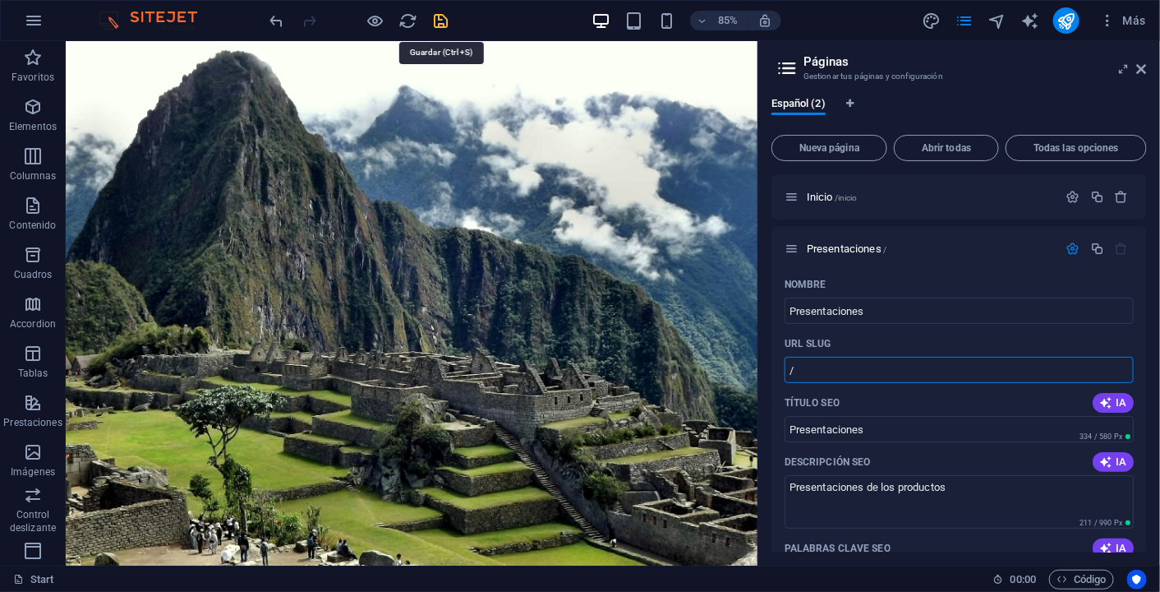
type input "/"
click at [442, 21] on icon "save" at bounding box center [441, 21] width 19 height 19
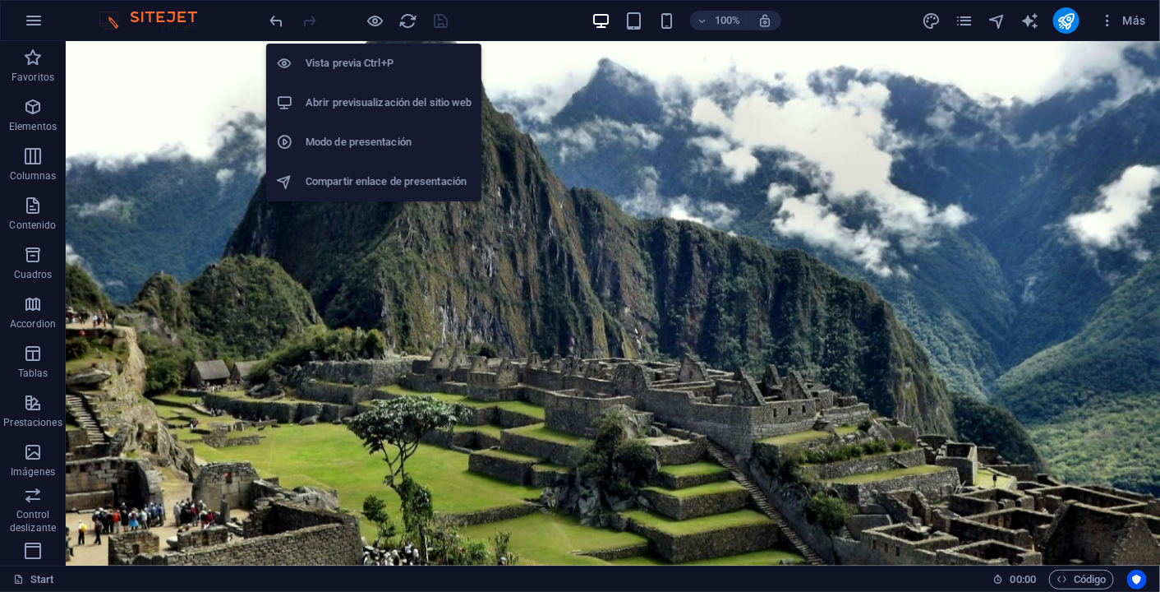
click at [376, 63] on h6 "Vista previa Ctrl+P" at bounding box center [389, 63] width 166 height 20
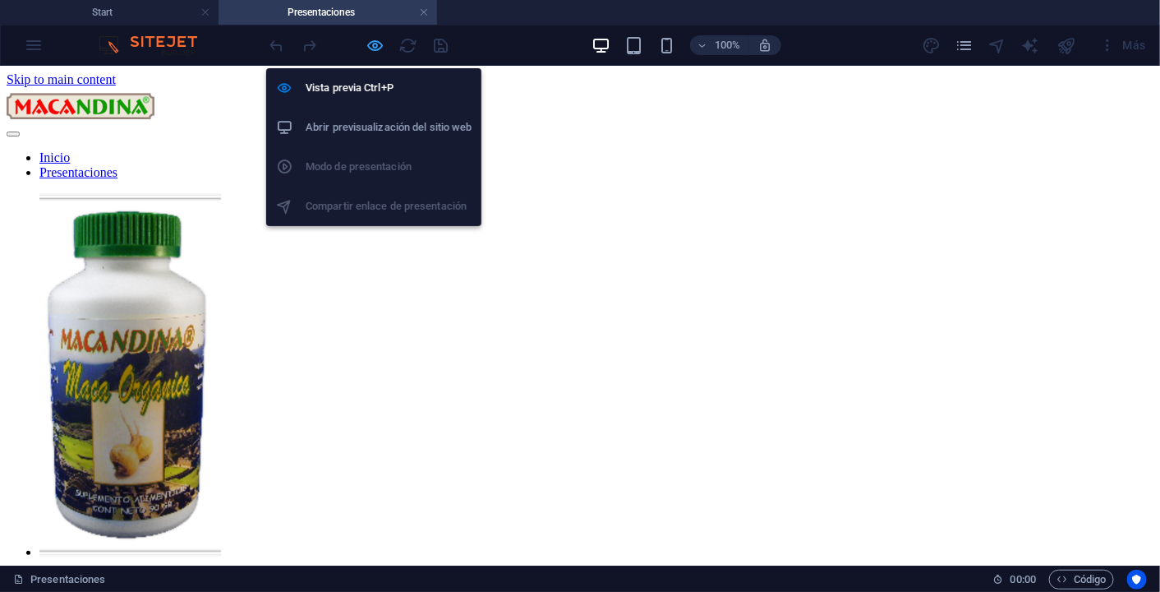
click at [381, 50] on icon "button" at bounding box center [376, 45] width 19 height 19
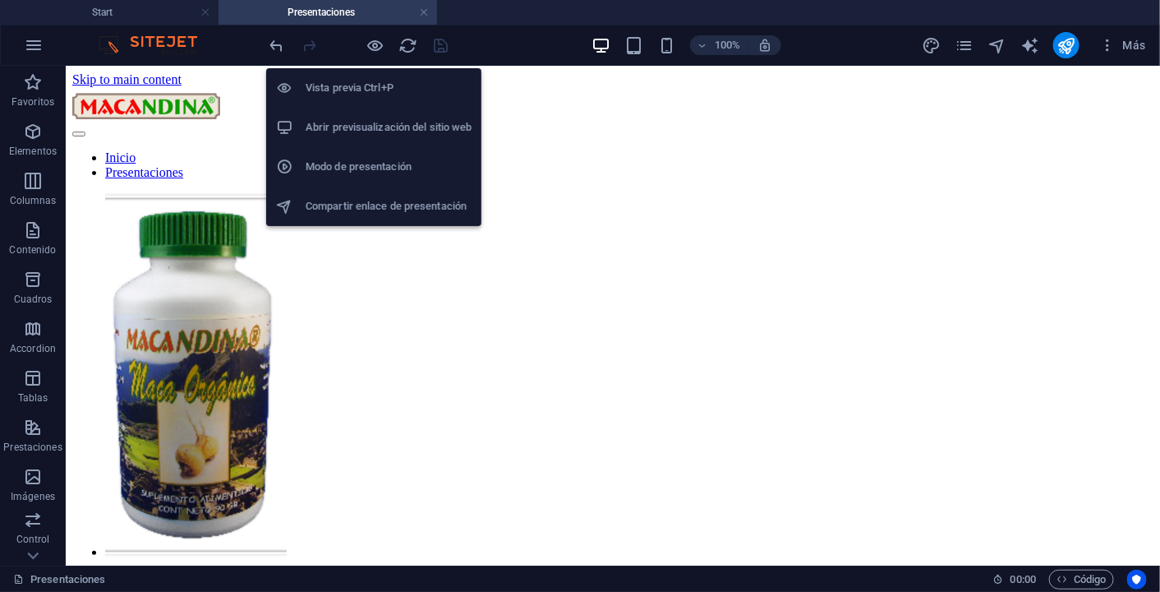
click at [353, 129] on h6 "Abrir previsualización del sitio web" at bounding box center [389, 128] width 166 height 20
click at [366, 90] on h6 "Vista previa Ctrl+P" at bounding box center [389, 88] width 166 height 20
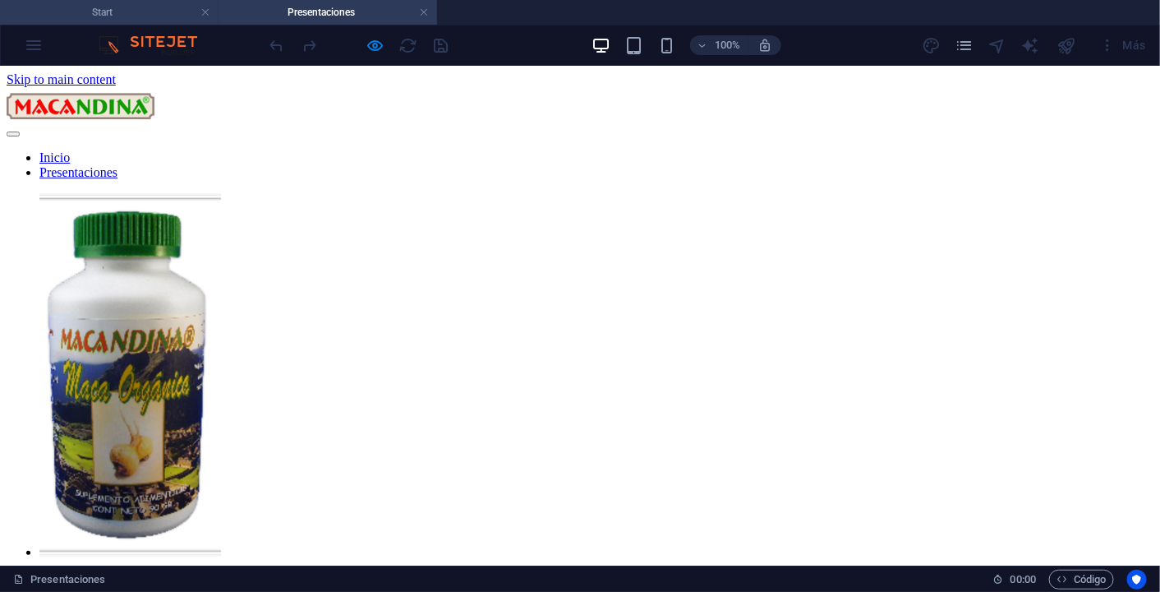
click at [179, 14] on h4 "Start" at bounding box center [109, 12] width 219 height 18
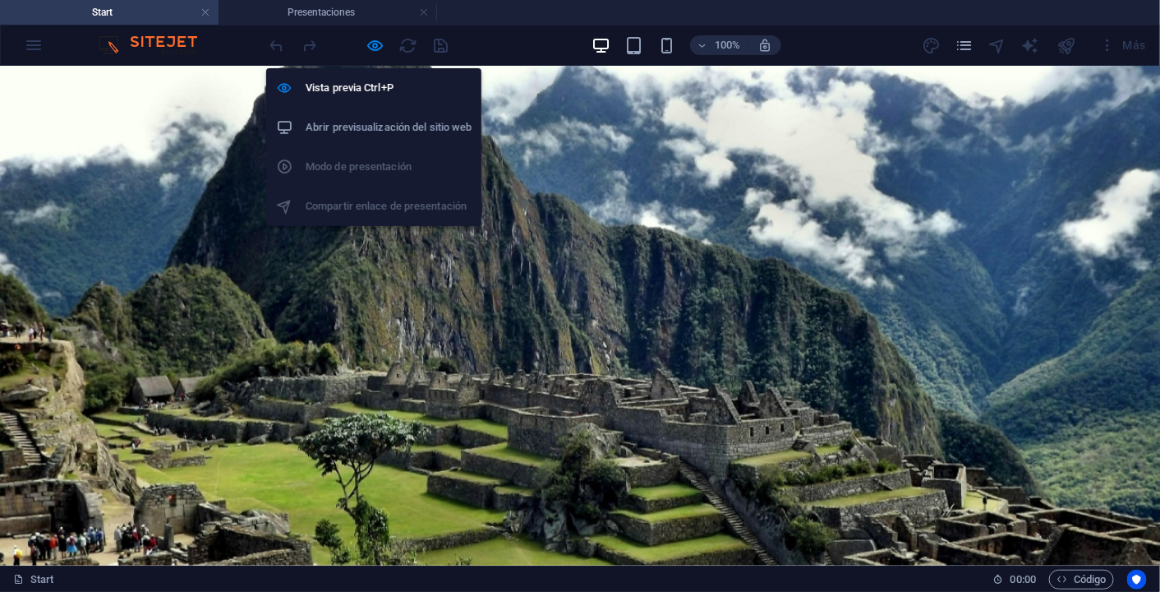
click at [377, 123] on h6 "Abrir previsualización del sitio web" at bounding box center [389, 128] width 166 height 20
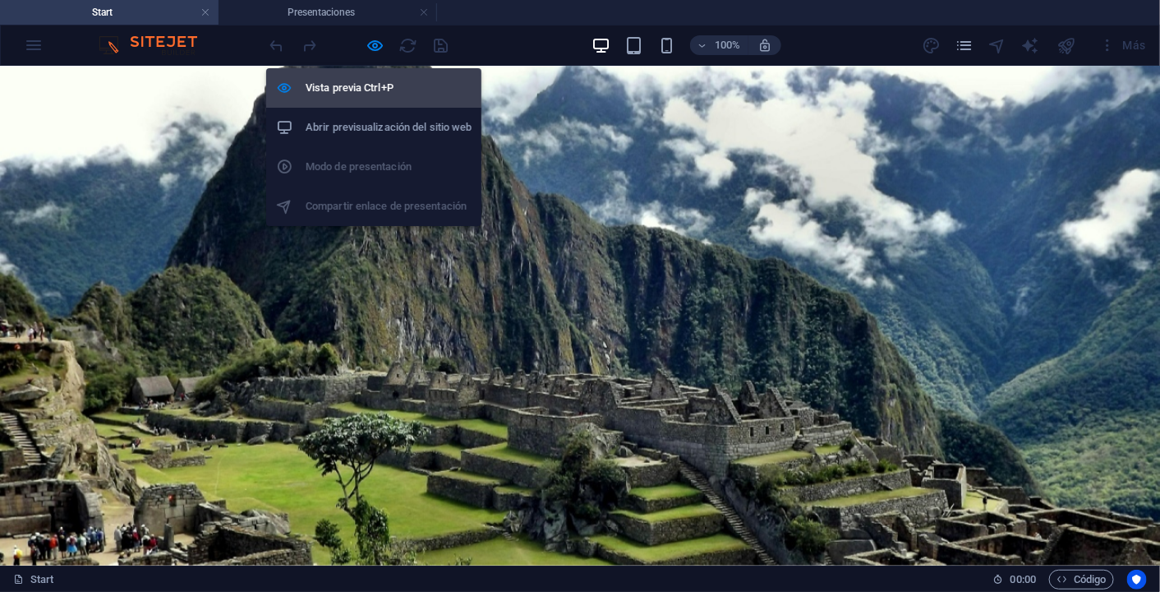
click at [371, 93] on h6 "Vista previa Ctrl+P" at bounding box center [389, 88] width 166 height 20
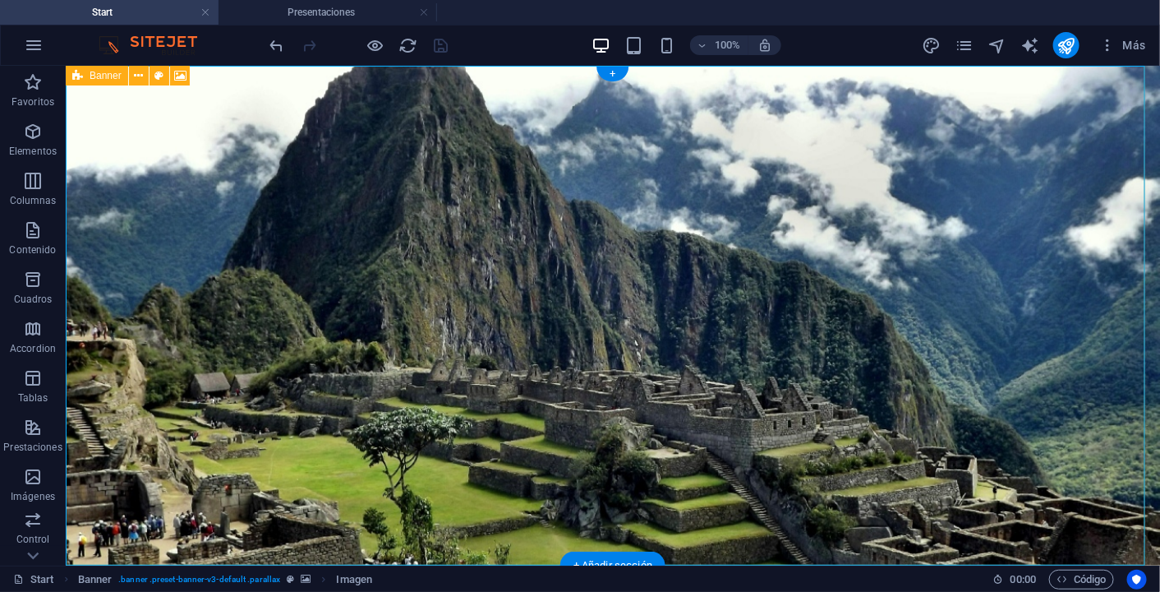
click at [1064, 219] on figure at bounding box center [612, 315] width 1095 height 500
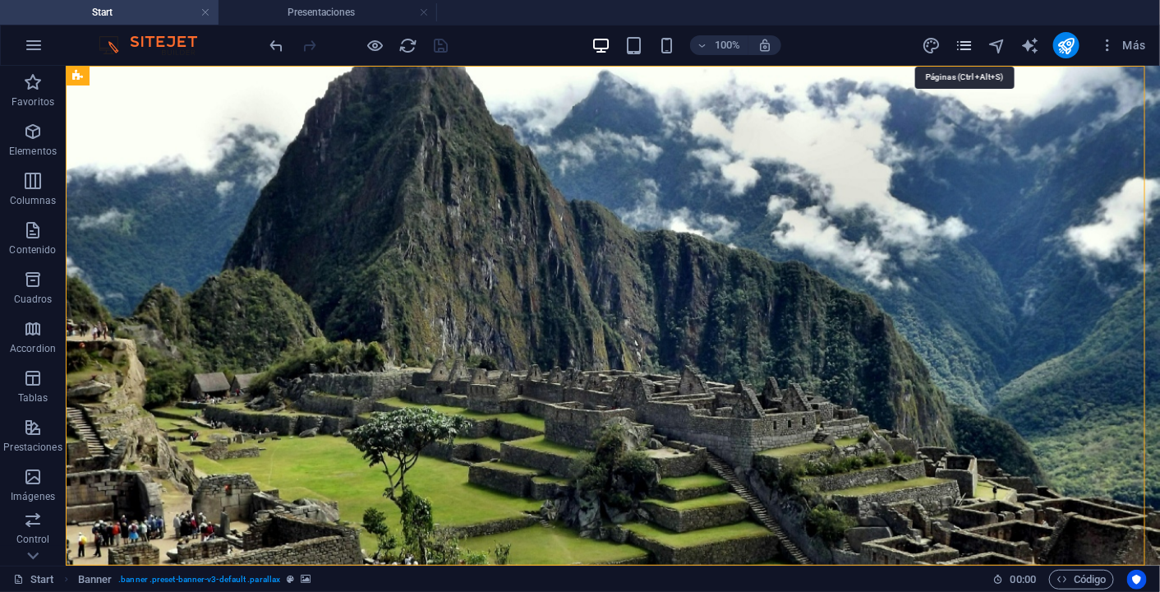
click at [969, 50] on icon "pages" at bounding box center [965, 45] width 19 height 19
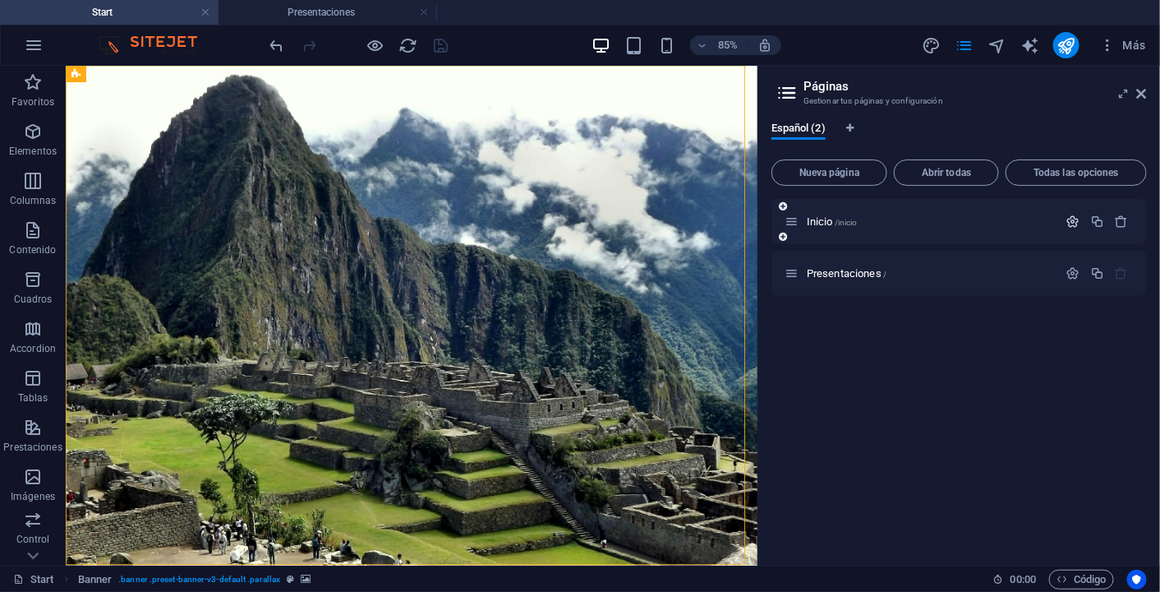
click at [1076, 223] on icon "button" at bounding box center [1074, 221] width 14 height 14
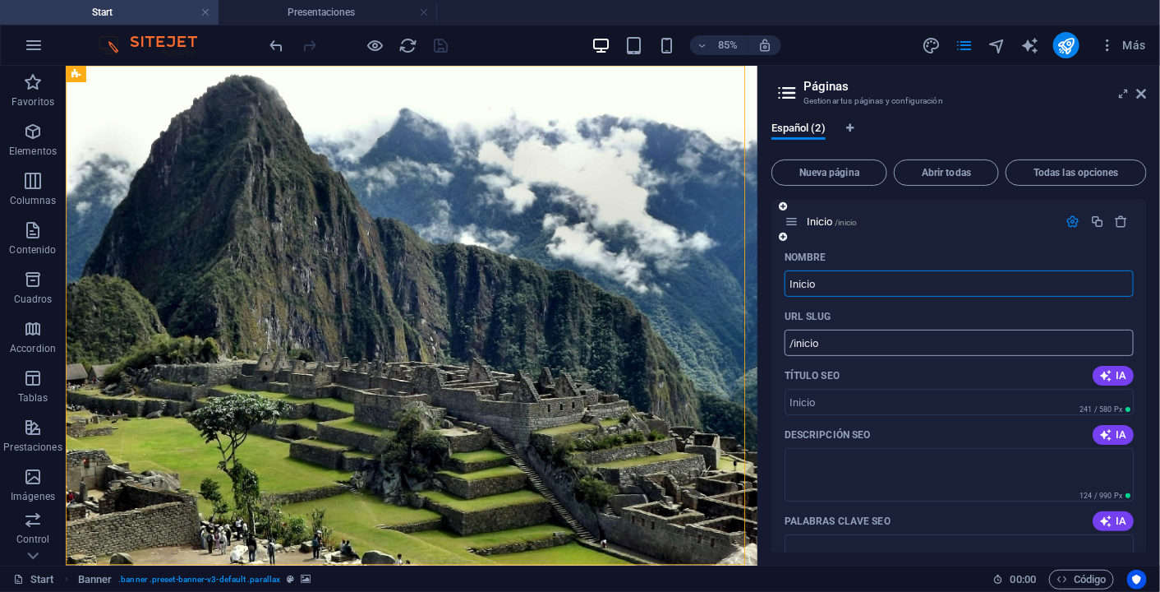
click at [939, 345] on input "/inicio" at bounding box center [959, 343] width 349 height 26
type input "/"
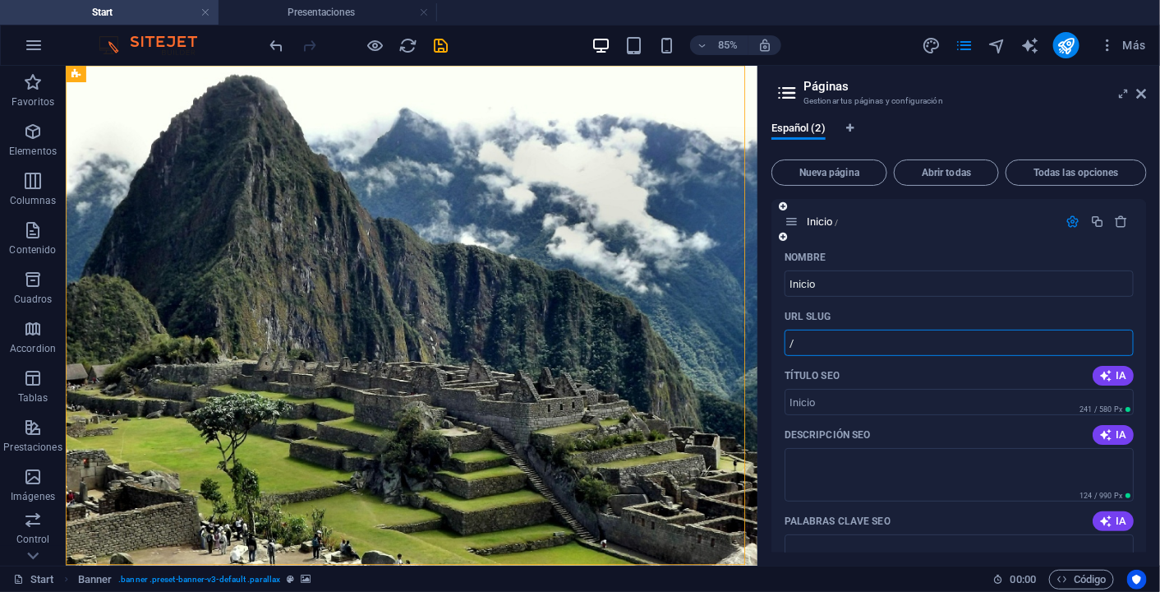
type input "/"
click at [1008, 241] on div "Inicio /" at bounding box center [960, 221] width 376 height 45
click at [450, 47] on icon "save" at bounding box center [441, 45] width 19 height 19
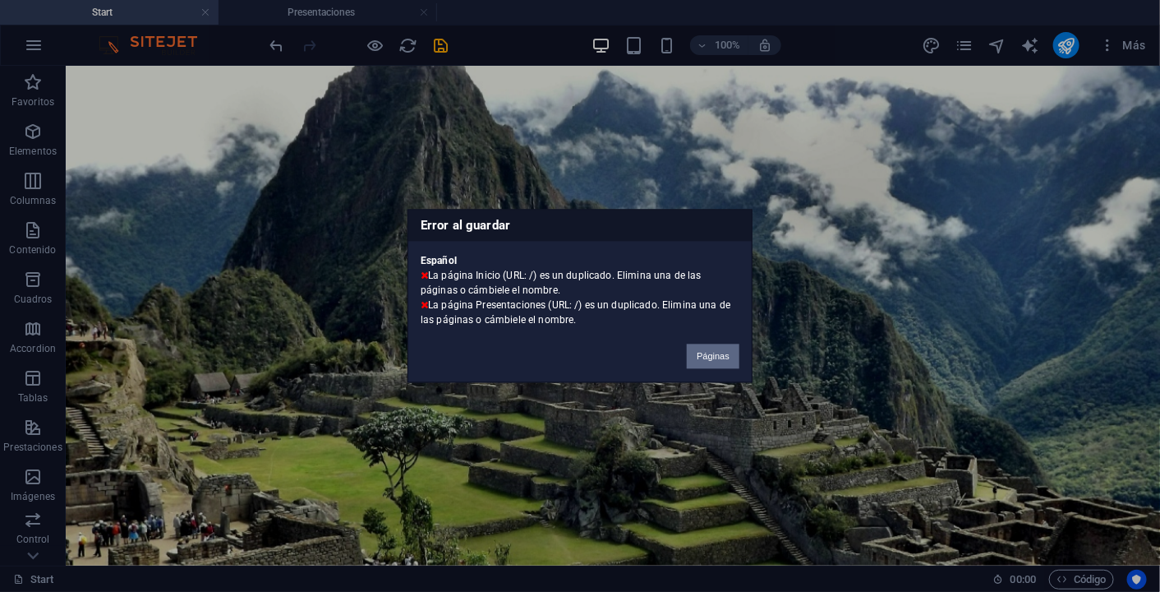
click at [727, 358] on button "Páginas" at bounding box center [713, 356] width 53 height 25
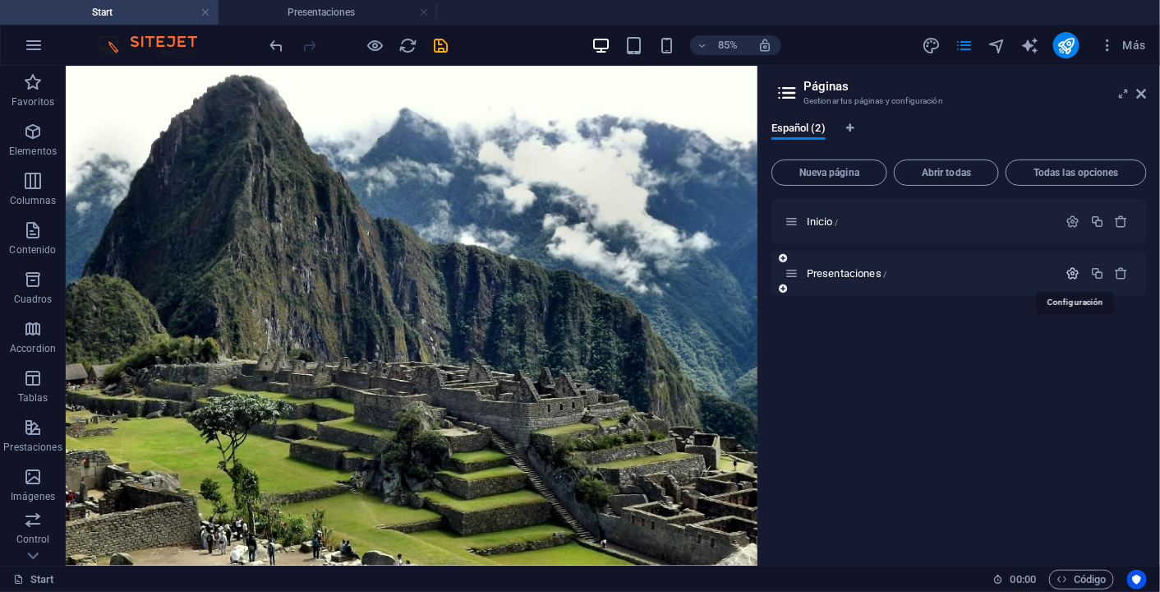
click at [1074, 274] on icon "button" at bounding box center [1074, 273] width 14 height 14
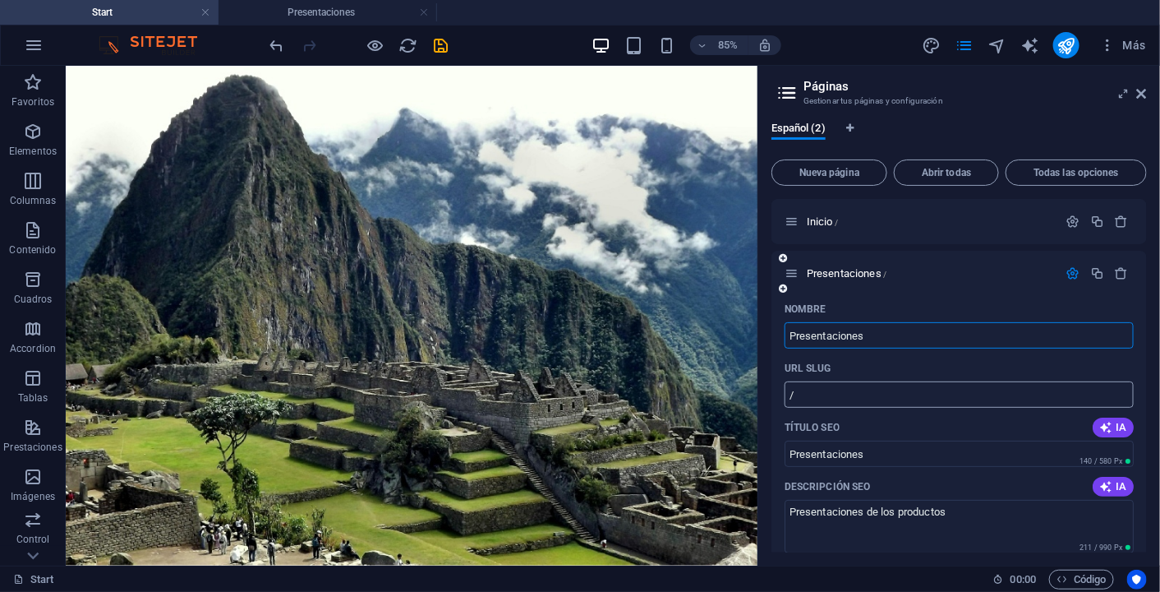
click at [877, 393] on input "/" at bounding box center [959, 394] width 349 height 26
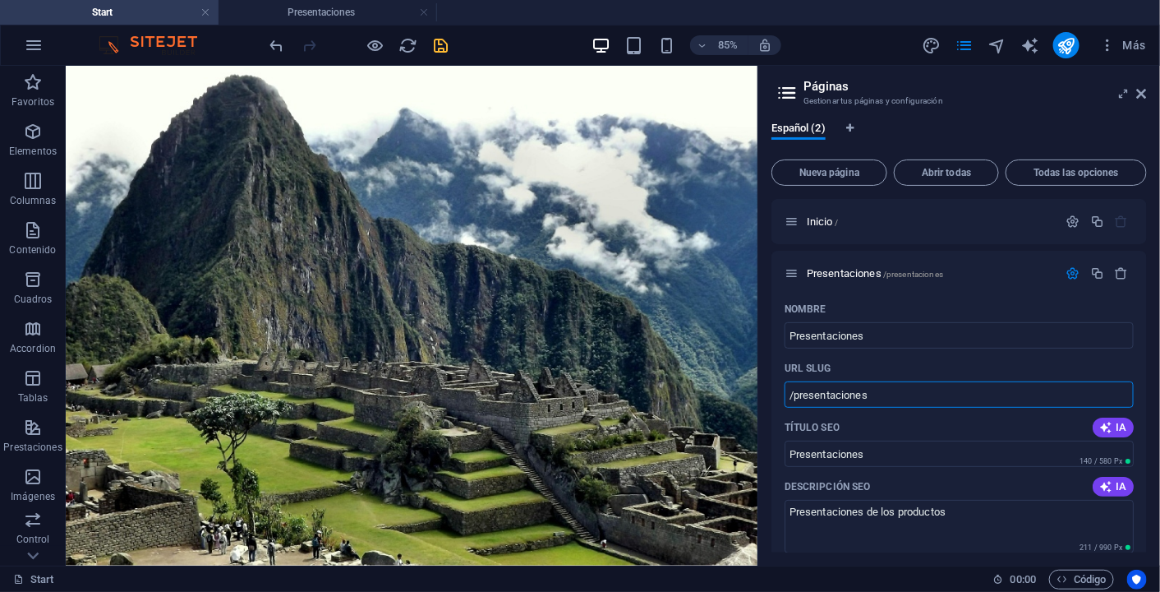
type input "/presentaciones"
click at [445, 46] on icon "save" at bounding box center [441, 45] width 19 height 19
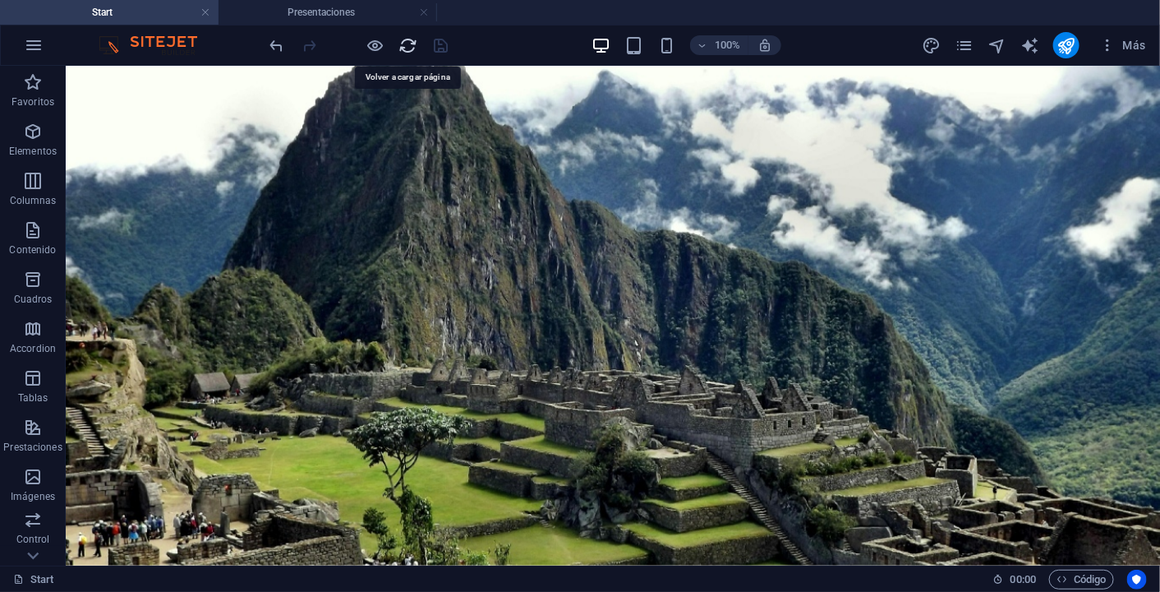
click at [409, 47] on icon "reload" at bounding box center [408, 45] width 19 height 19
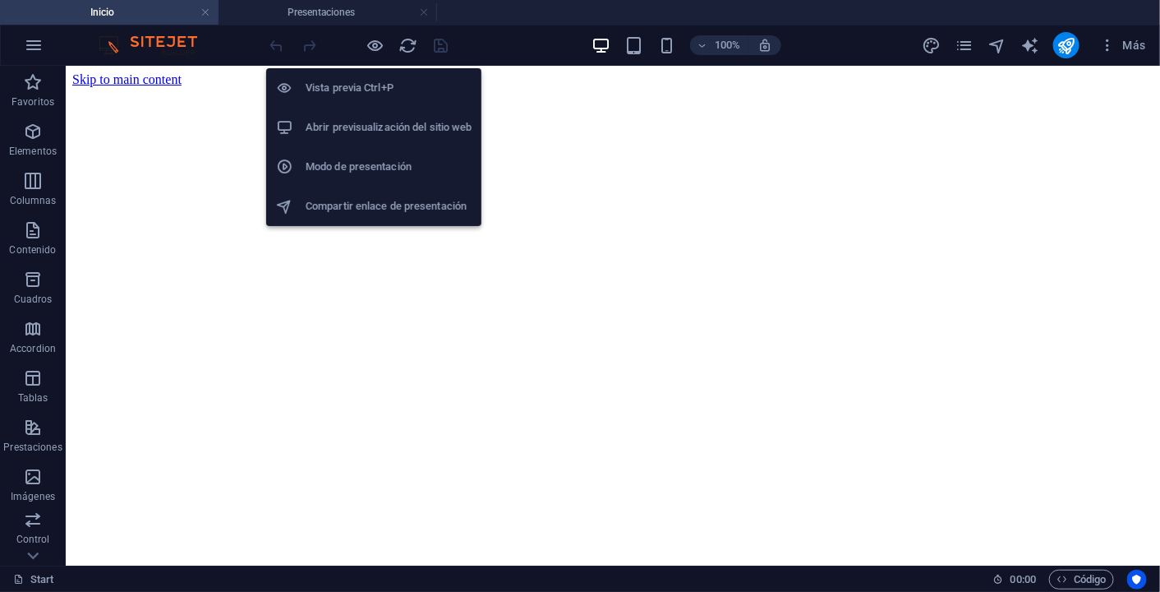
click at [372, 122] on h6 "Abrir previsualización del sitio web" at bounding box center [389, 128] width 166 height 20
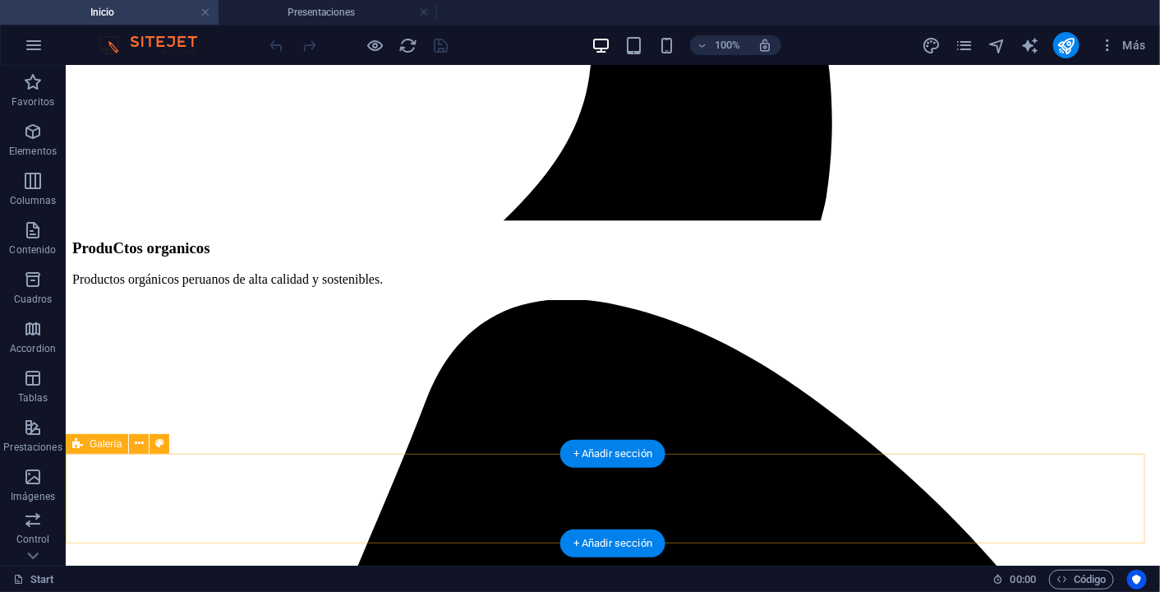
scroll to position [1809, 0]
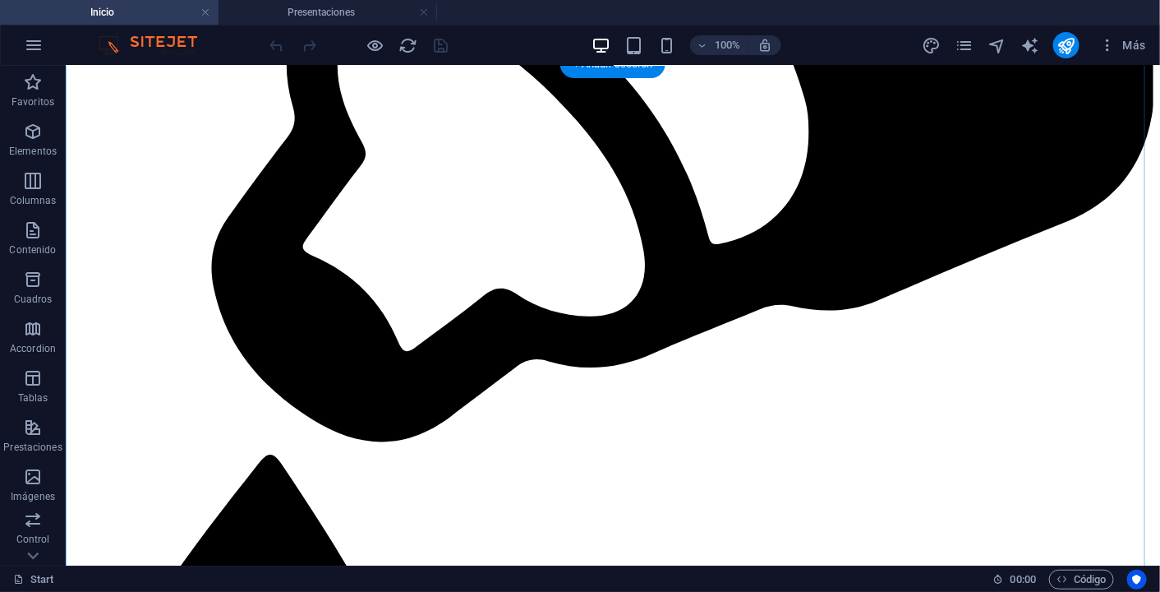
scroll to position [2727, 0]
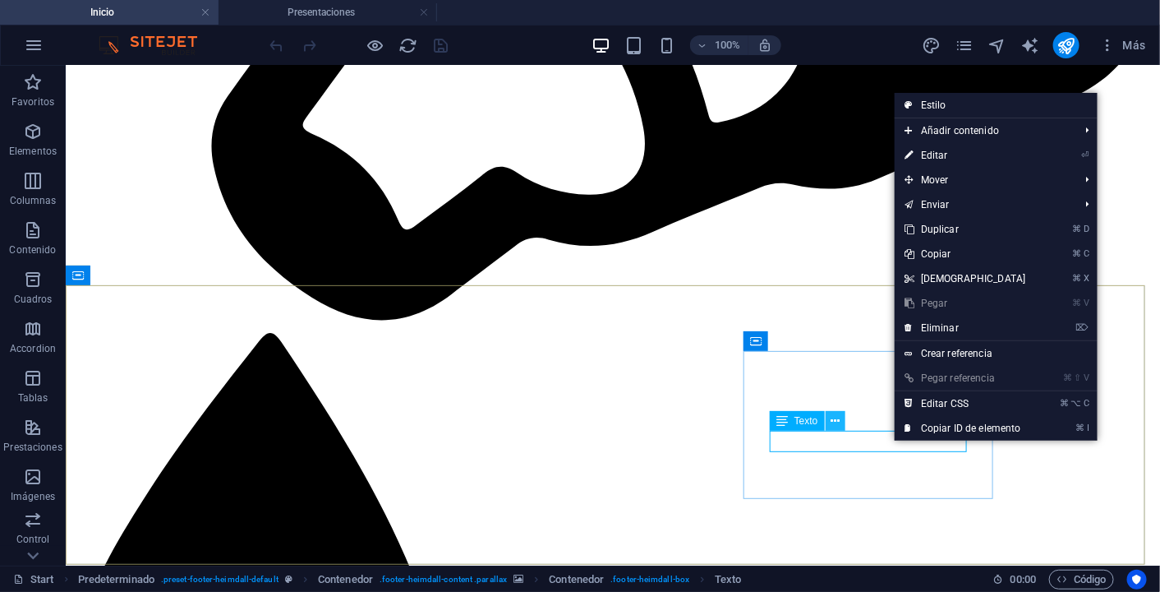
click at [837, 420] on icon at bounding box center [835, 421] width 9 height 17
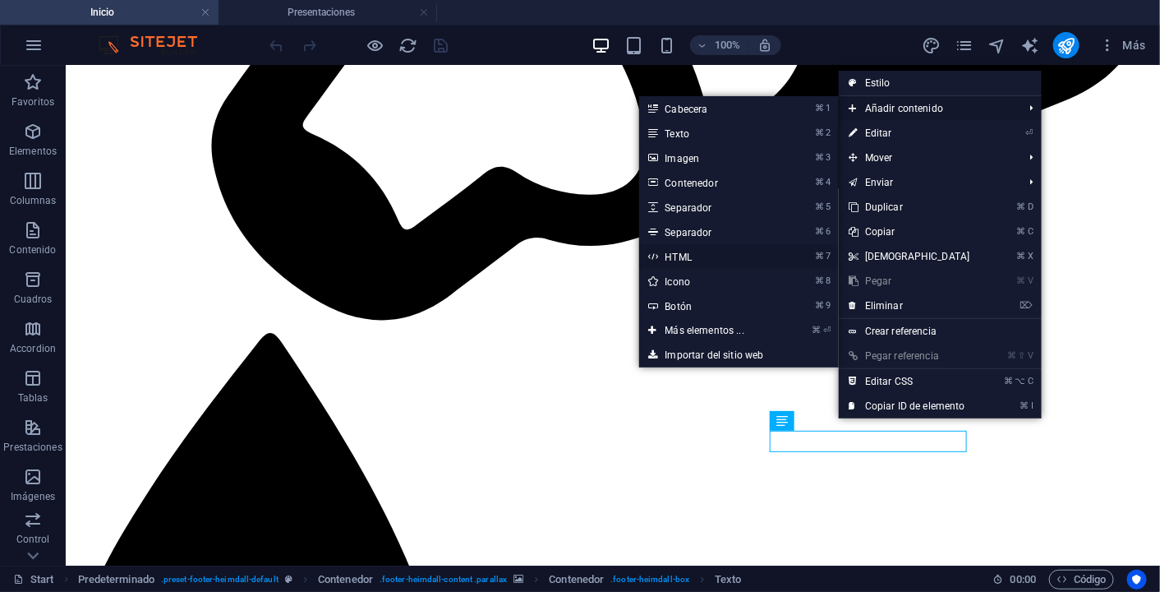
click at [739, 255] on link "⌘ 7 HTML" at bounding box center [708, 256] width 138 height 25
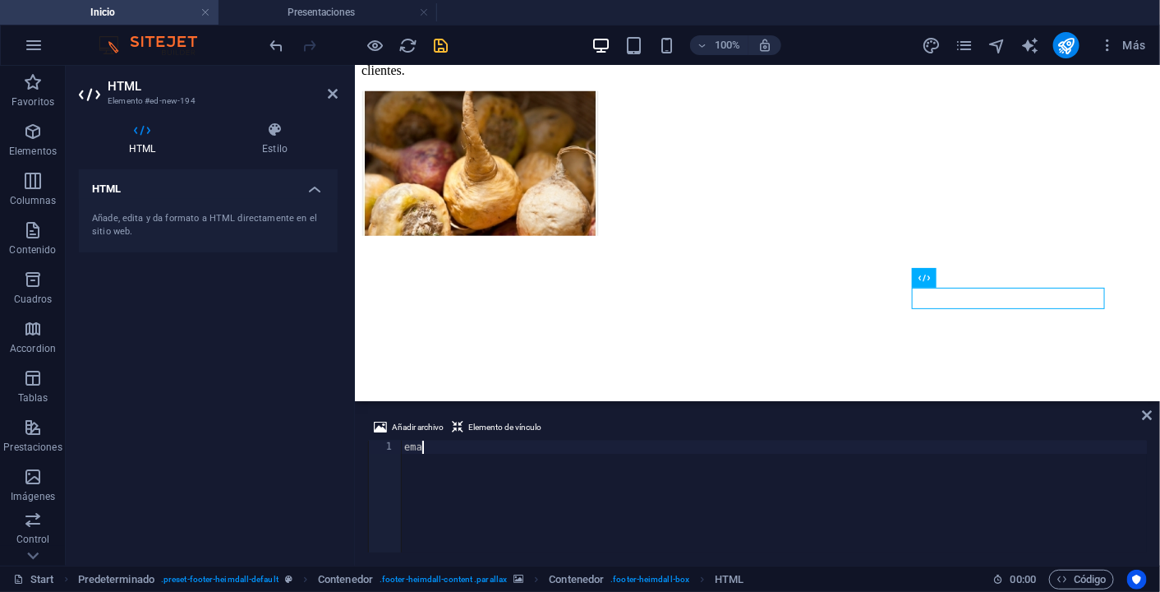
scroll to position [0, 0]
type textarea "e"
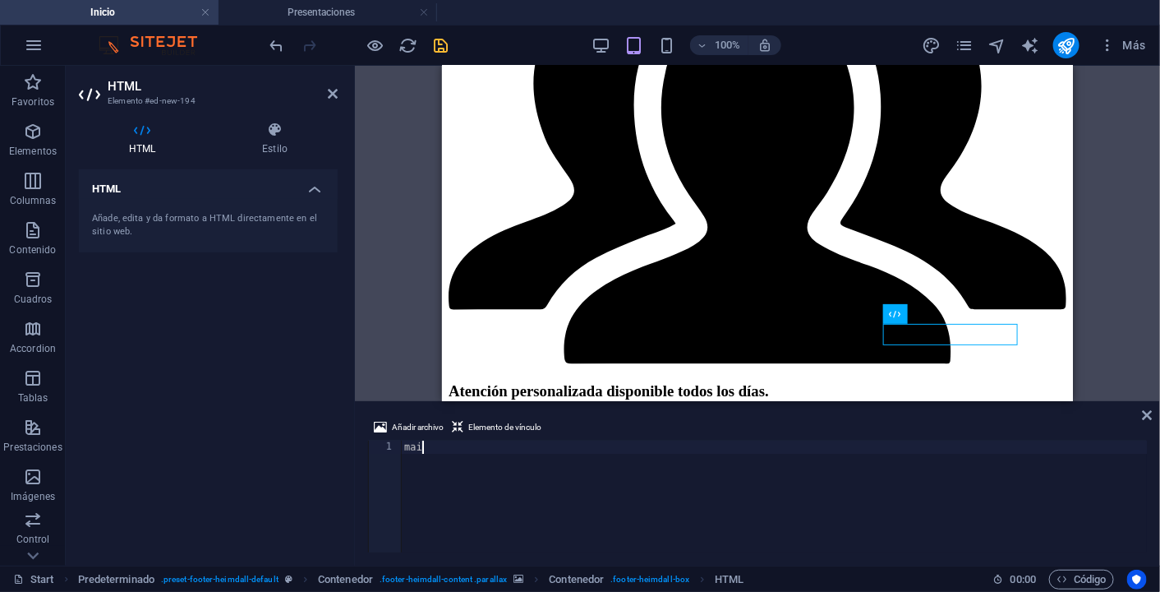
type textarea "m"
type textarea "mailito"
type textarea "email"
click at [1151, 415] on icon at bounding box center [1148, 414] width 10 height 13
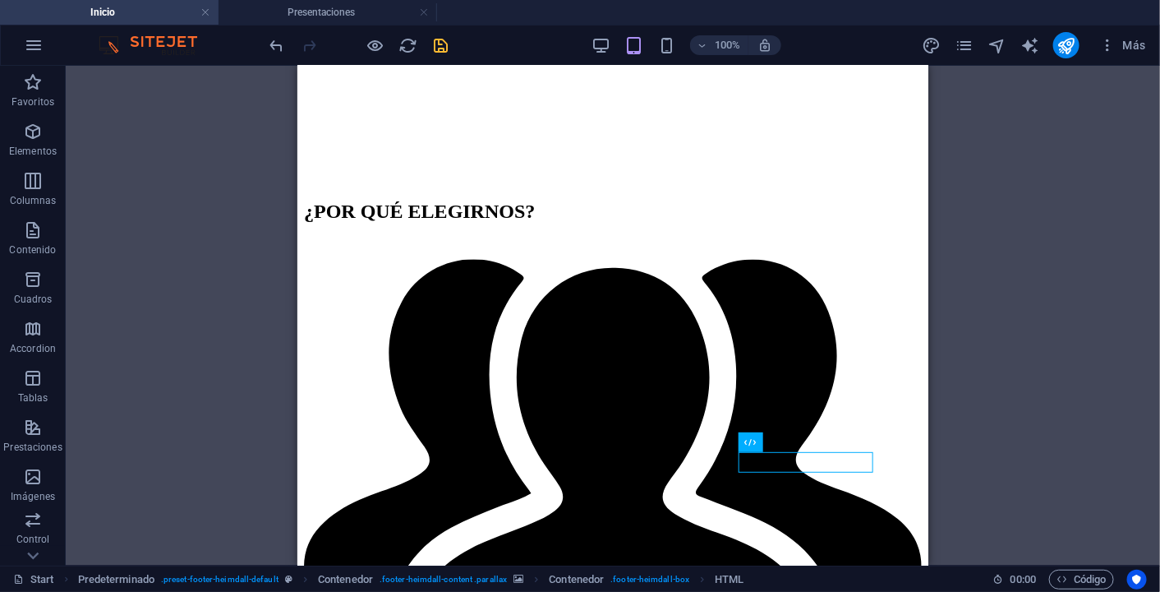
scroll to position [3037, 0]
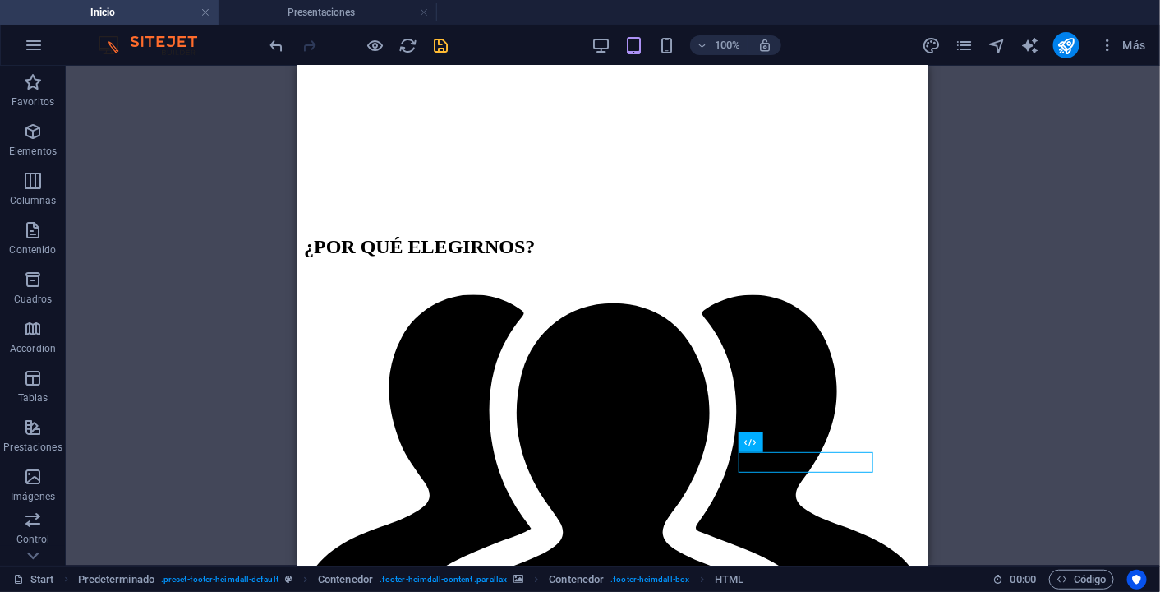
click at [1007, 444] on div "Contenedor Banner H1 H3 Separador Predeterminado Contenedor Predeterminado Text…" at bounding box center [613, 316] width 1095 height 500
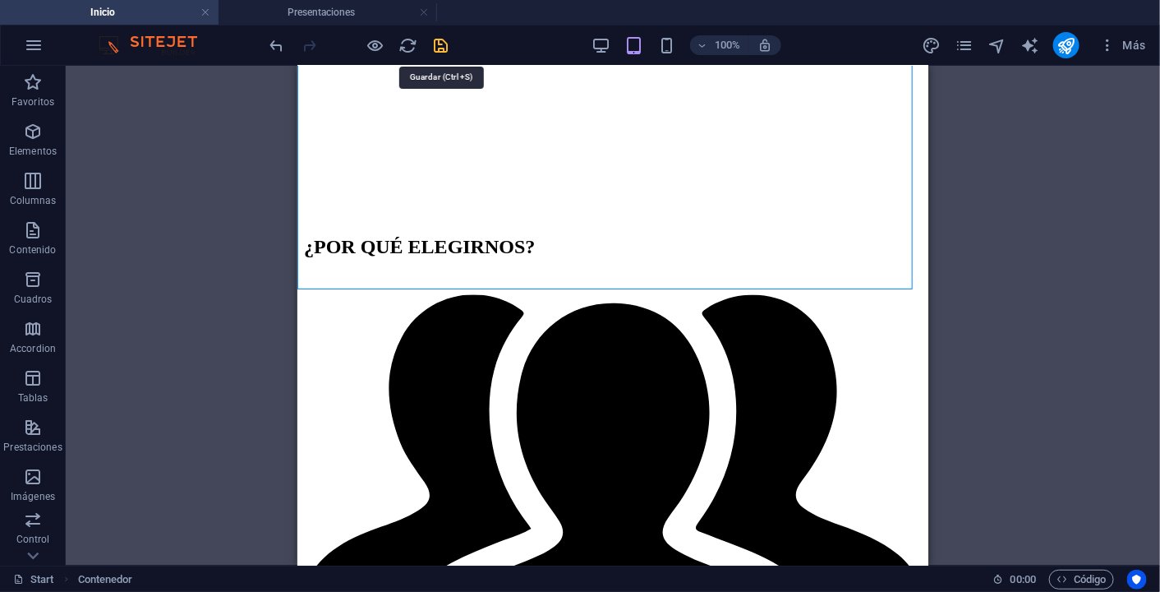
click at [441, 49] on icon "save" at bounding box center [441, 45] width 19 height 19
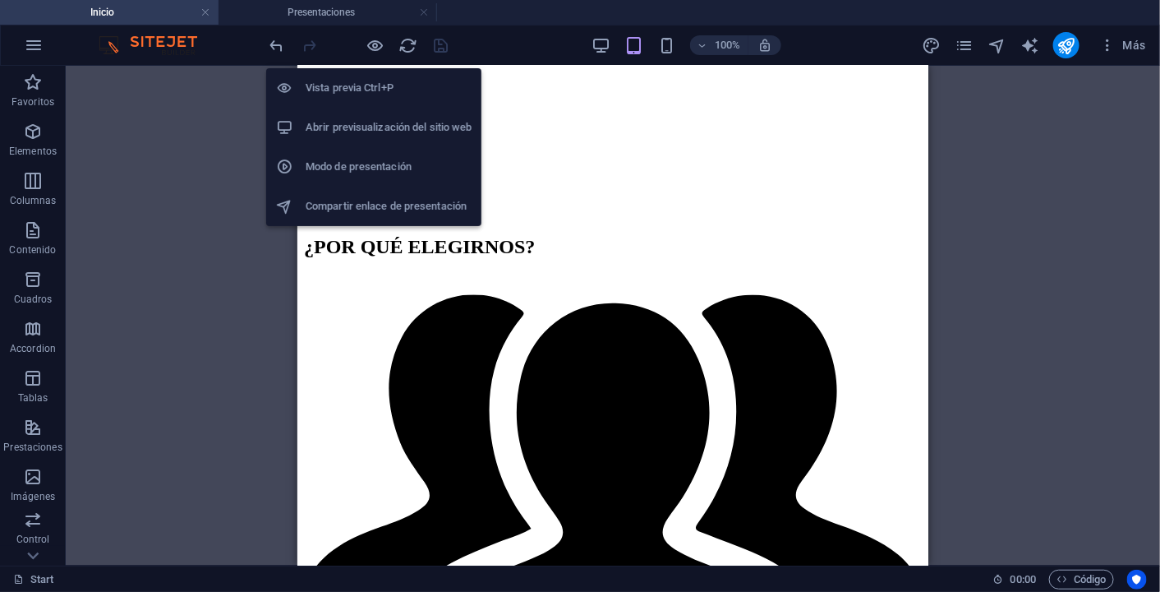
click at [376, 125] on h6 "Abrir previsualización del sitio web" at bounding box center [389, 128] width 166 height 20
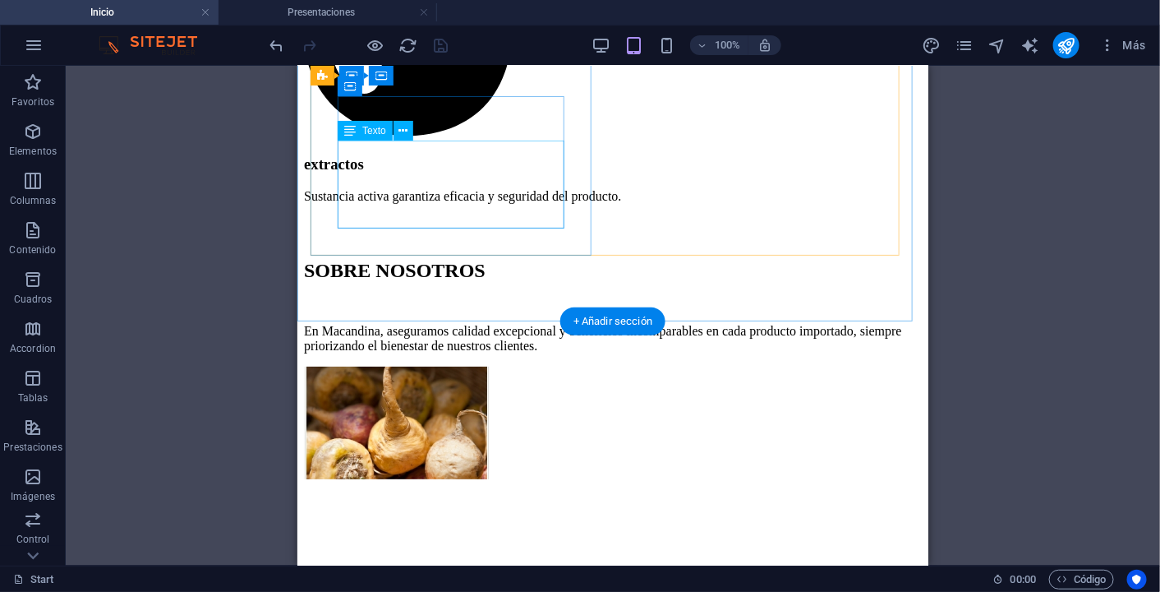
scroll to position [2065, 0]
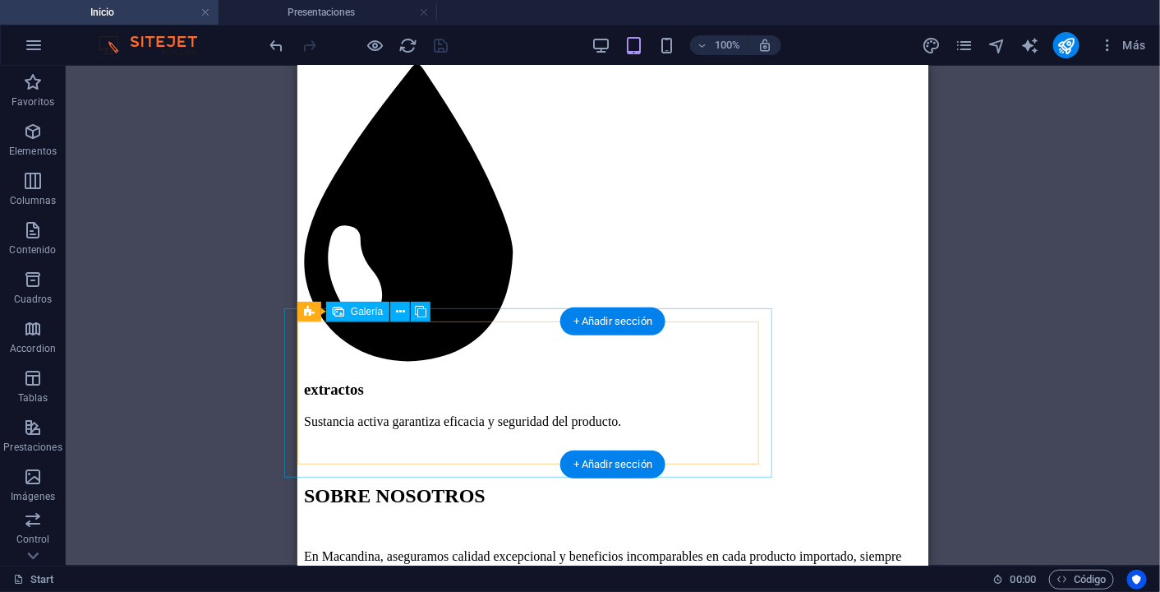
select select "5"
select select "px"
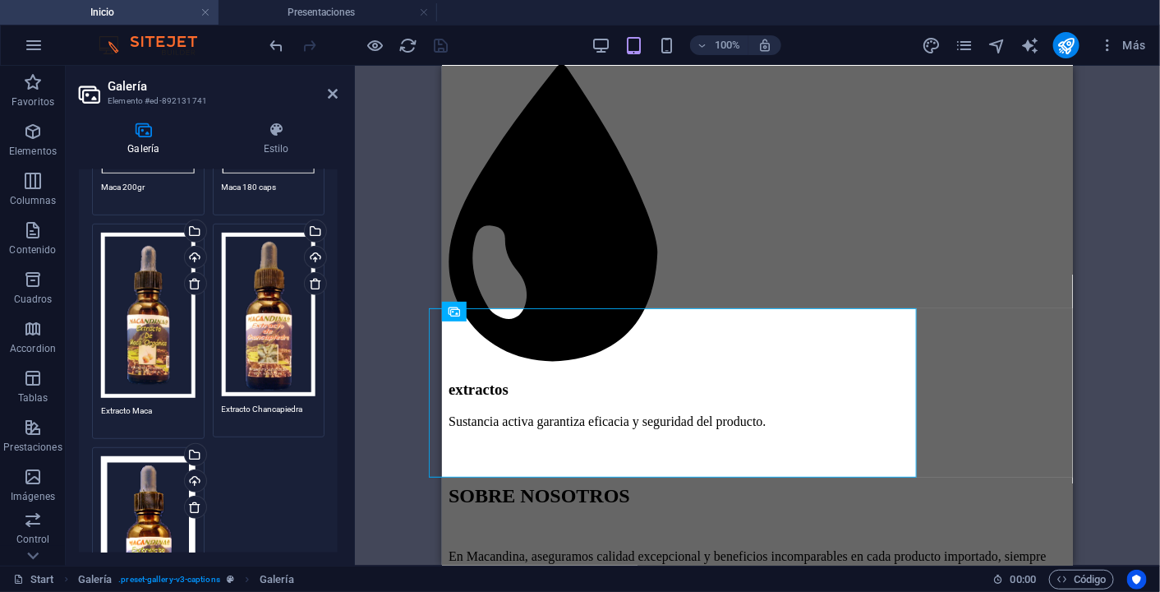
scroll to position [265, 0]
click at [336, 93] on icon at bounding box center [333, 93] width 10 height 13
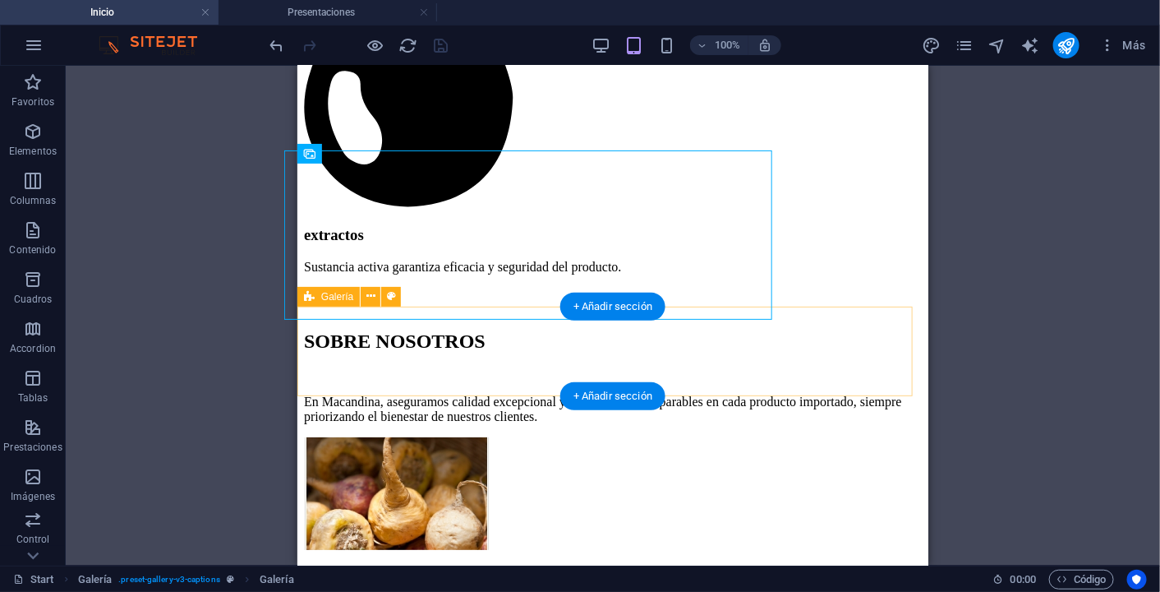
scroll to position [2224, 0]
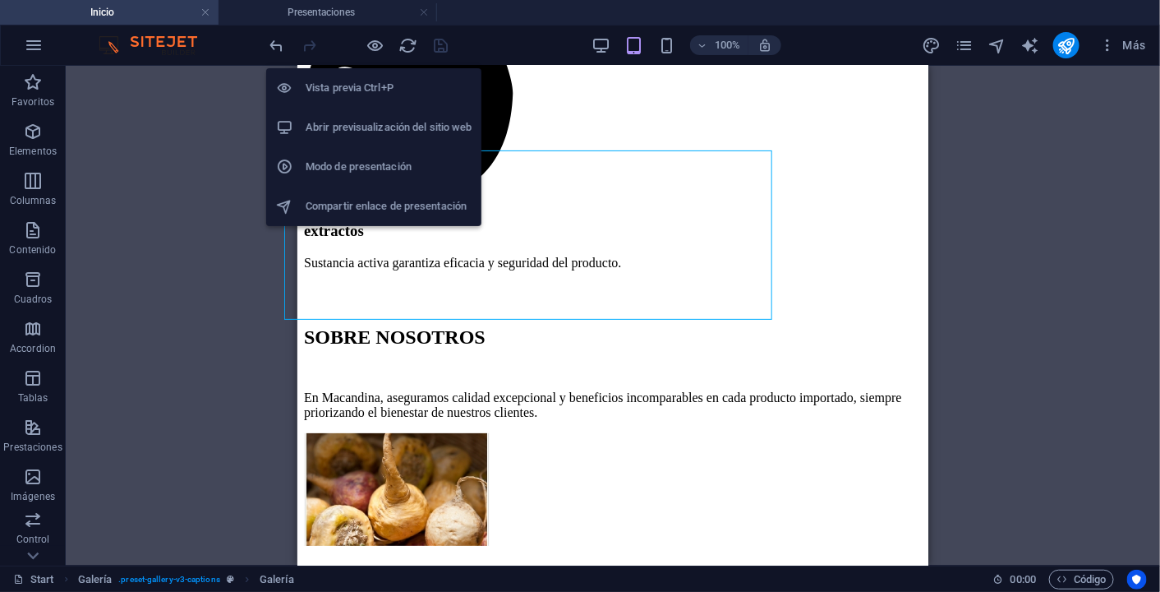
click at [371, 91] on h6 "Vista previa Ctrl+P" at bounding box center [389, 88] width 166 height 20
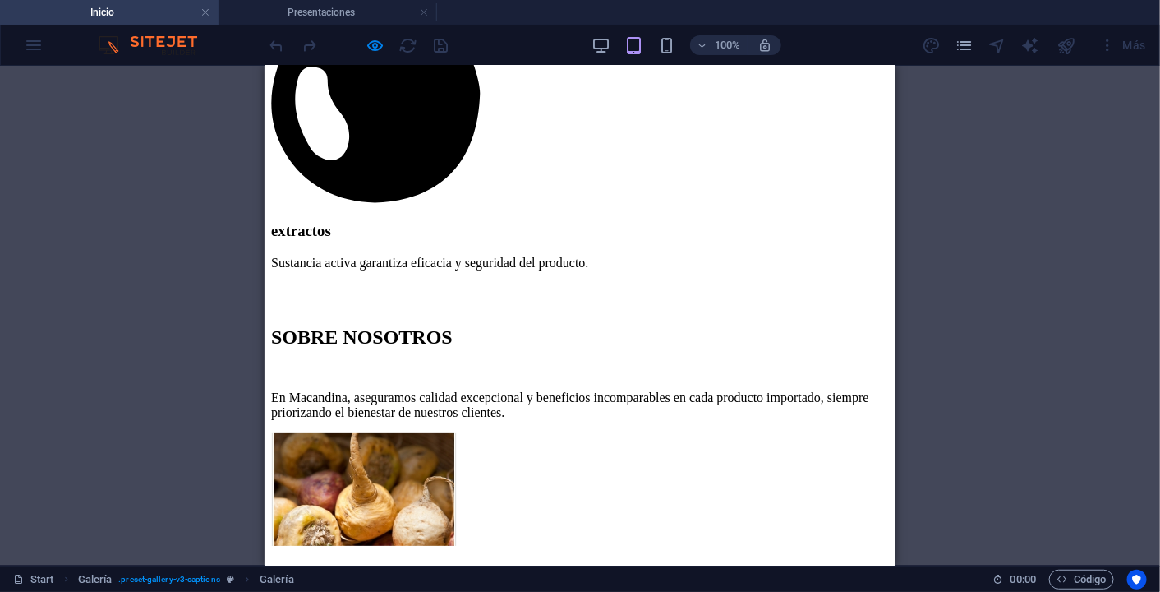
scroll to position [1860, 0]
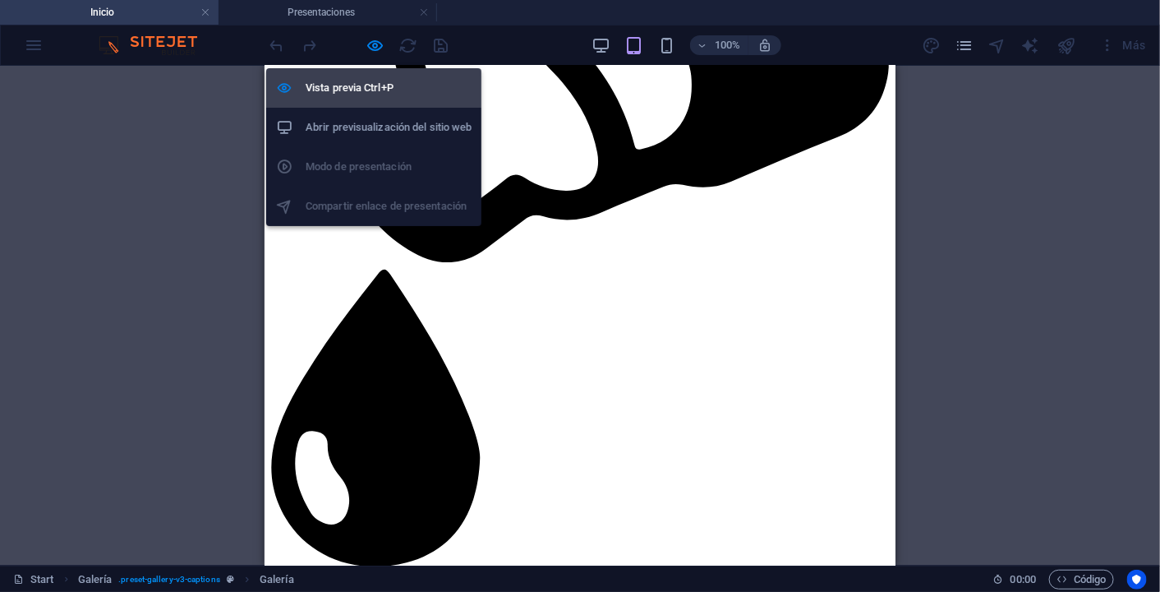
click at [379, 85] on h6 "Vista previa Ctrl+P" at bounding box center [389, 88] width 166 height 20
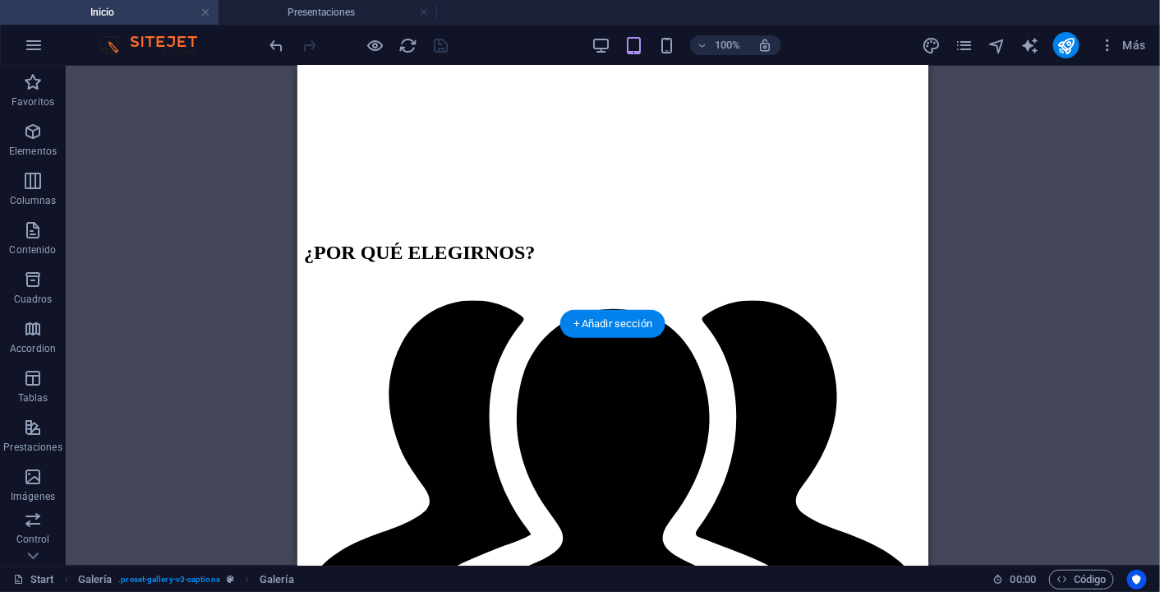
scroll to position [3037, 0]
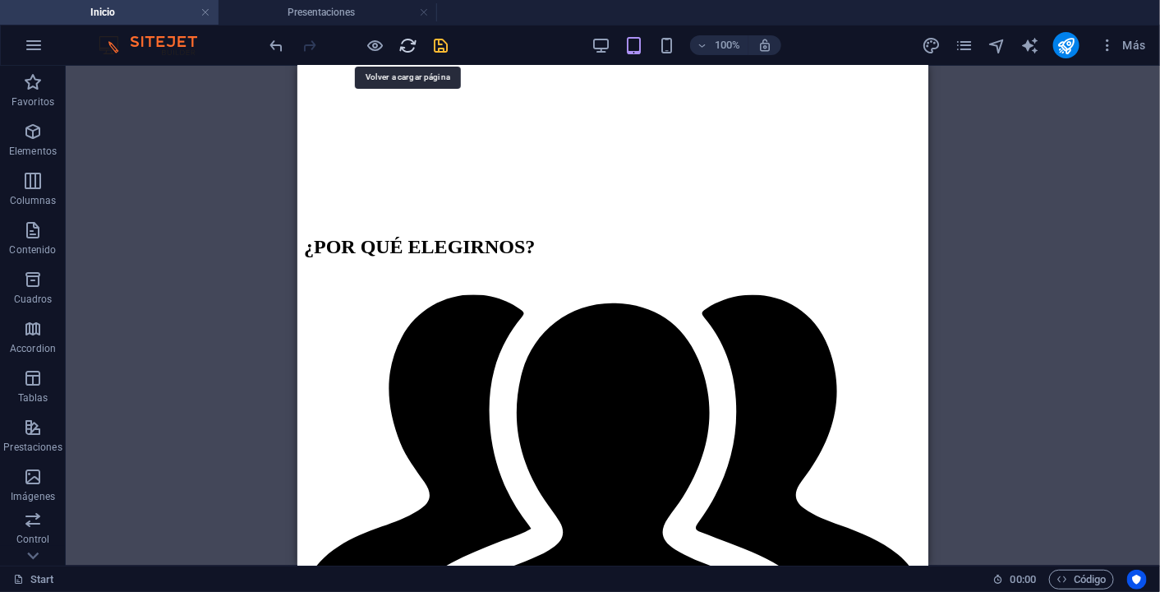
click at [406, 46] on icon "reload" at bounding box center [408, 45] width 19 height 19
click at [1015, 290] on div "Contenedor Banner H1 H3 Separador Predeterminado Contenedor Predeterminado Text…" at bounding box center [613, 316] width 1095 height 500
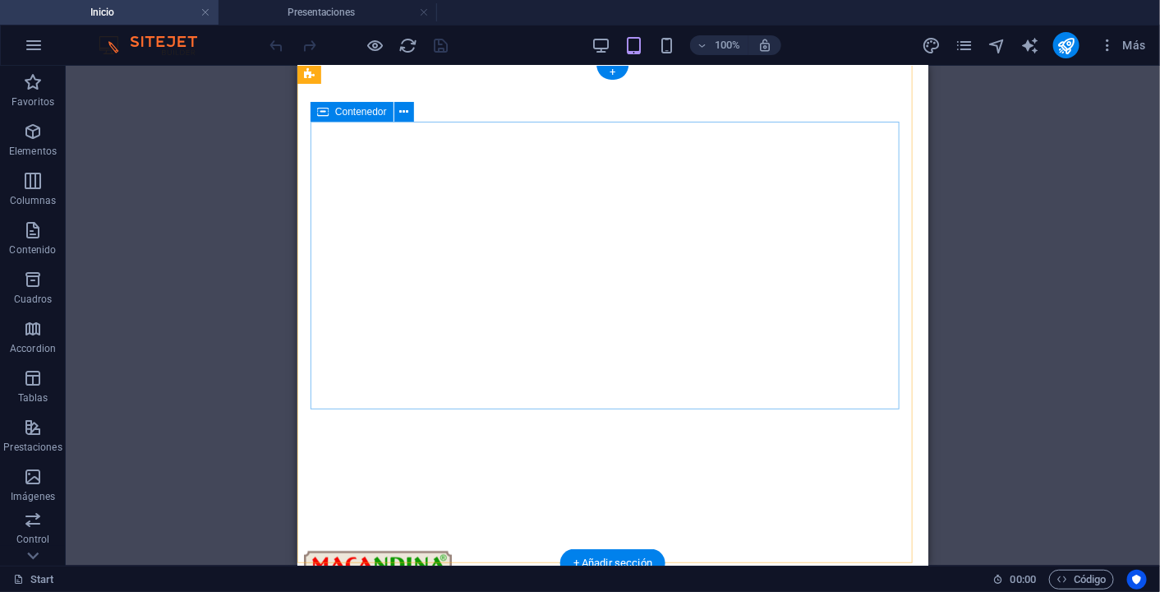
scroll to position [293, 0]
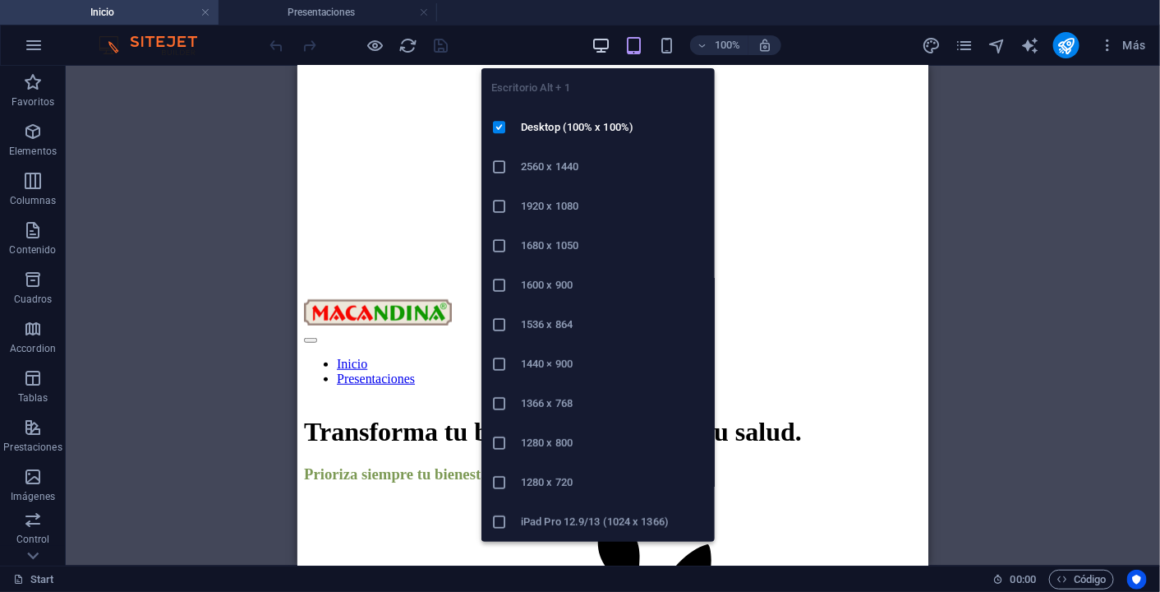
click at [605, 48] on icon "button" at bounding box center [602, 45] width 19 height 19
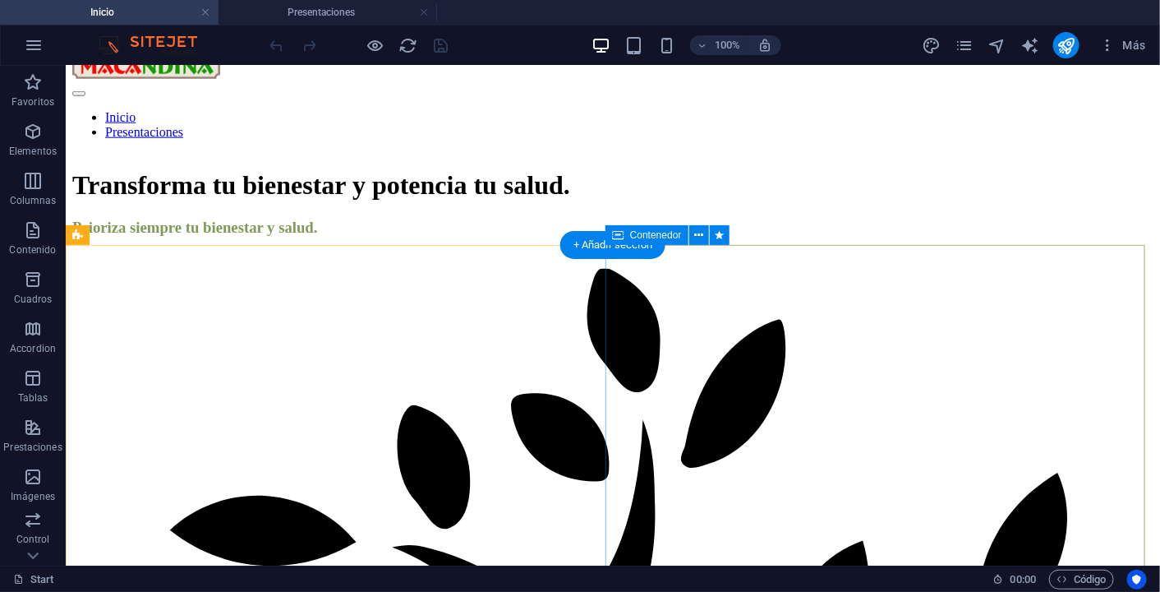
scroll to position [569, 0]
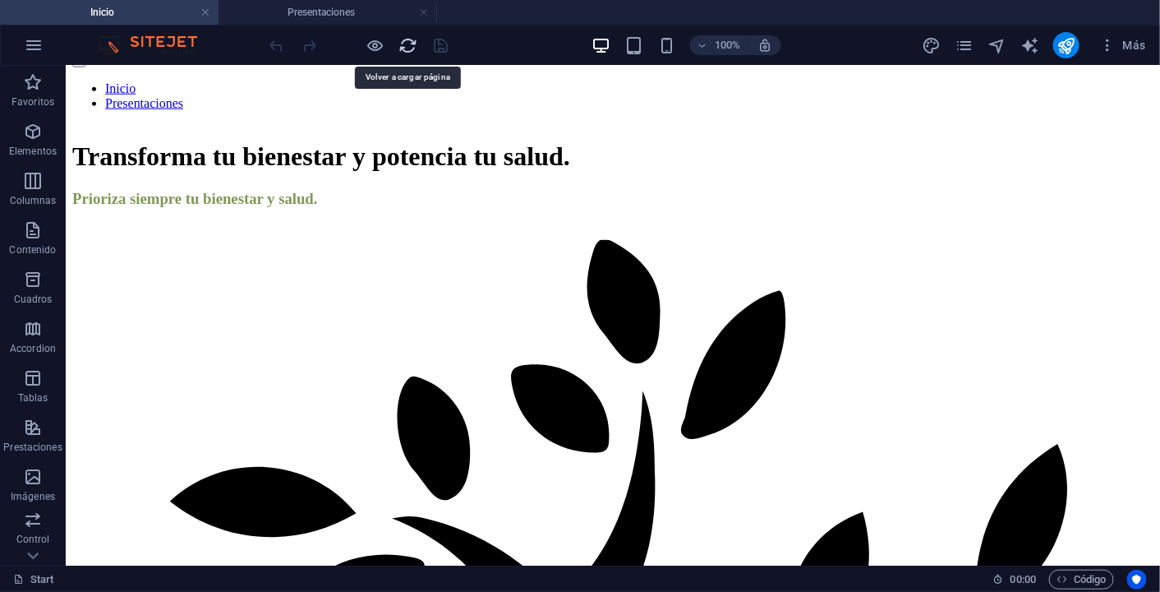
click at [412, 49] on icon "reload" at bounding box center [408, 45] width 19 height 19
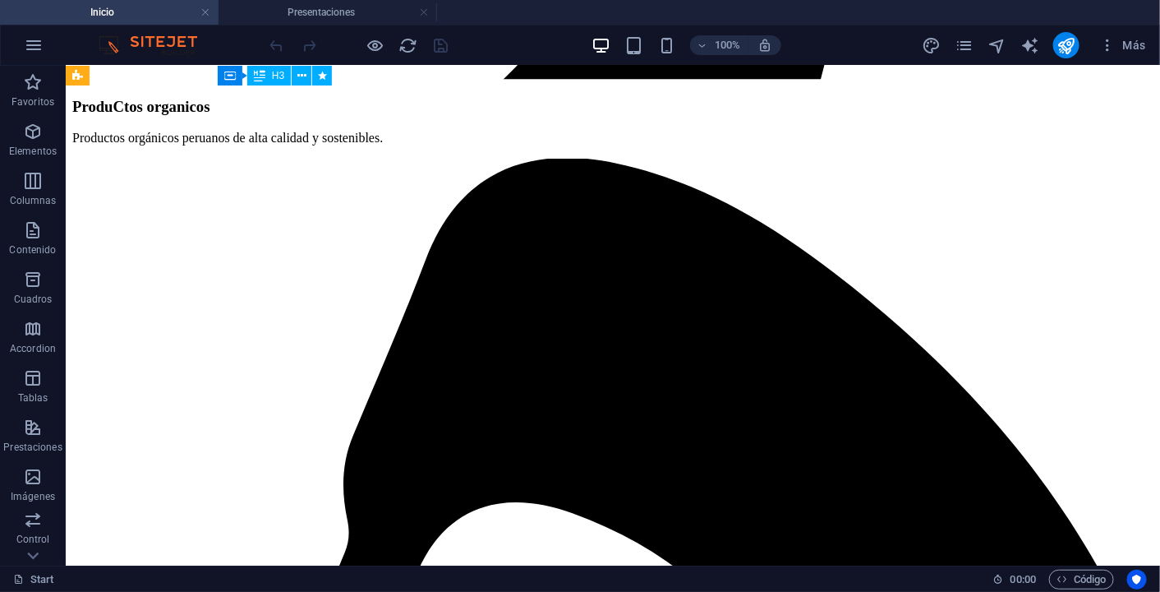
scroll to position [1945, 0]
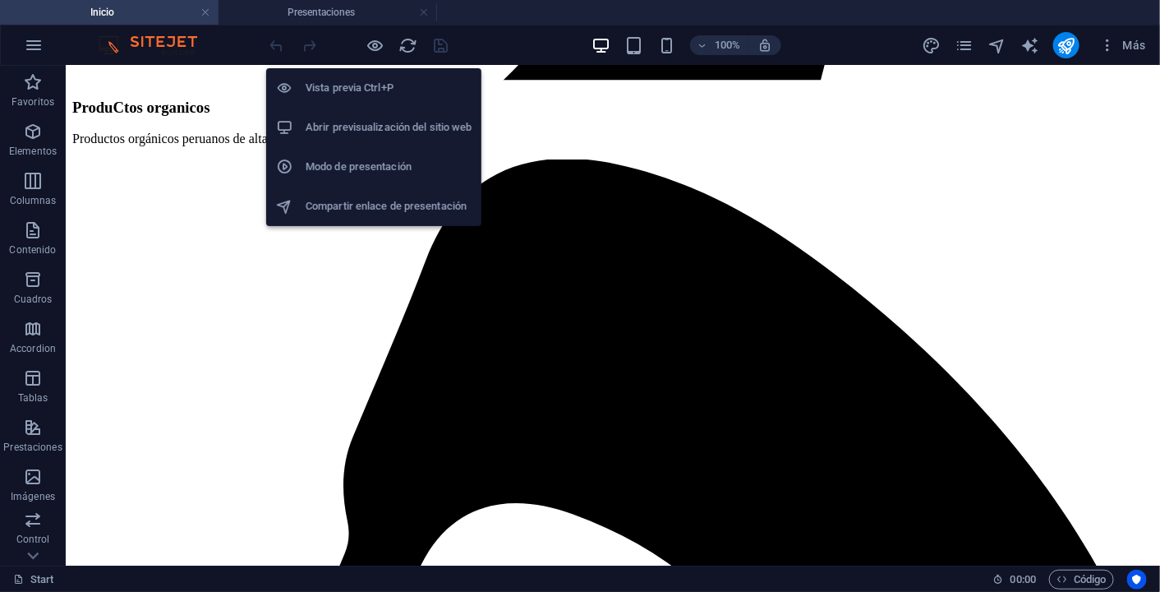
click at [376, 90] on h6 "Vista previa Ctrl+P" at bounding box center [389, 88] width 166 height 20
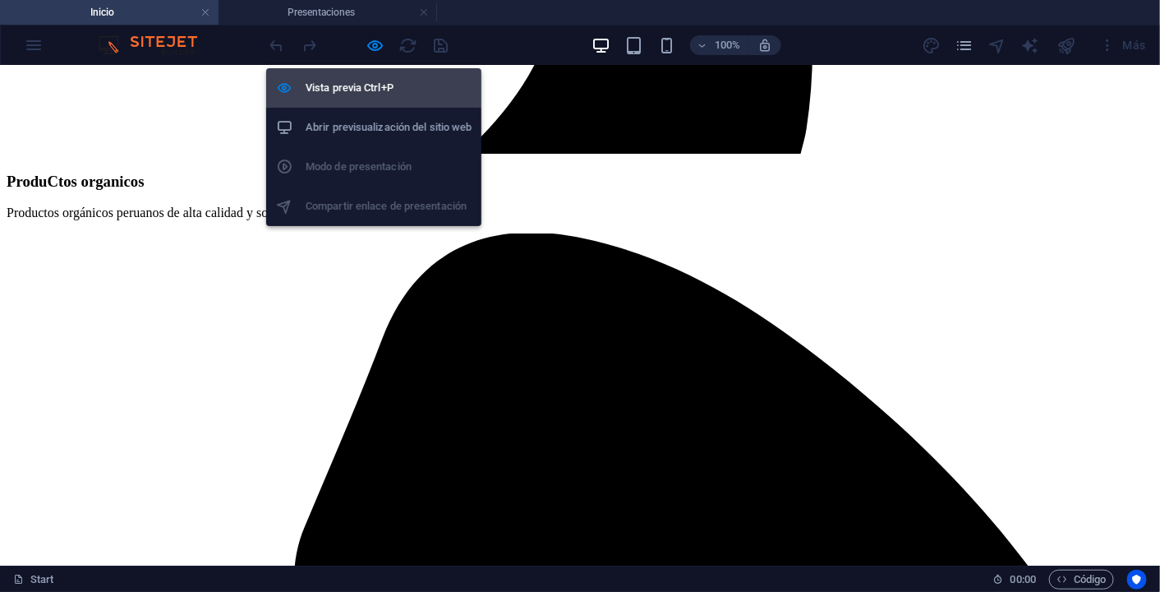
scroll to position [1924, 0]
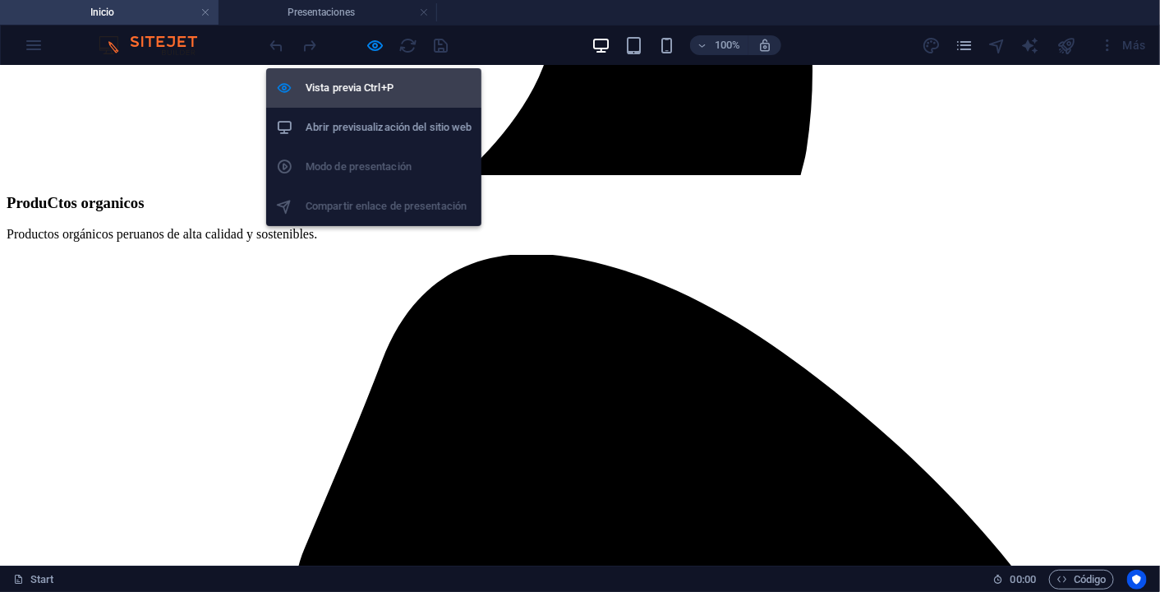
click at [376, 90] on h6 "Vista previa Ctrl+P" at bounding box center [389, 88] width 166 height 20
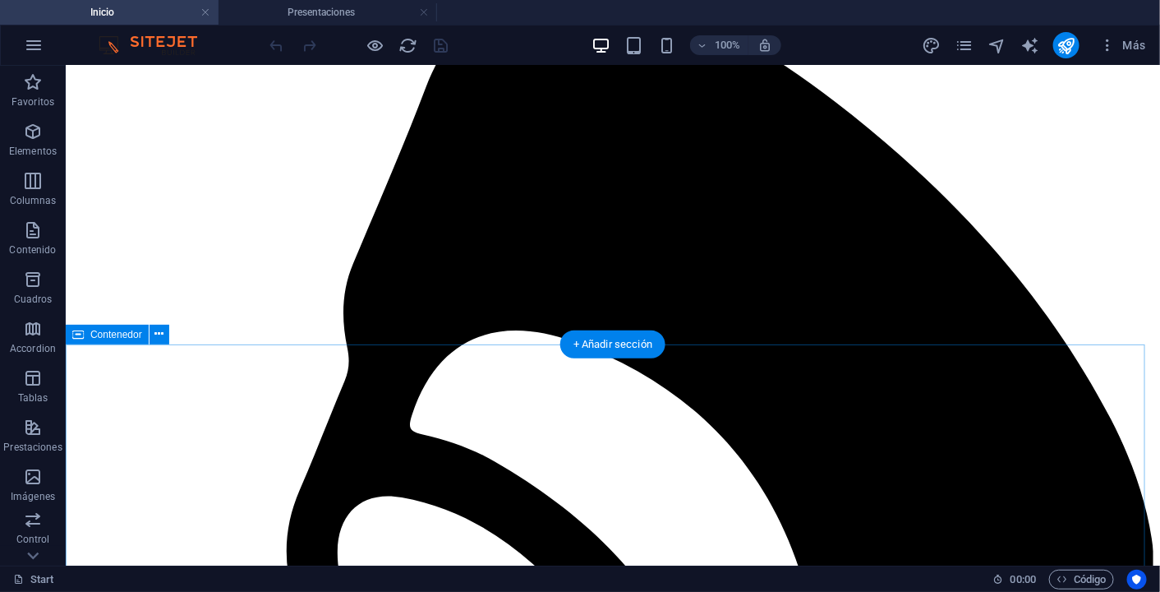
scroll to position [2119, 0]
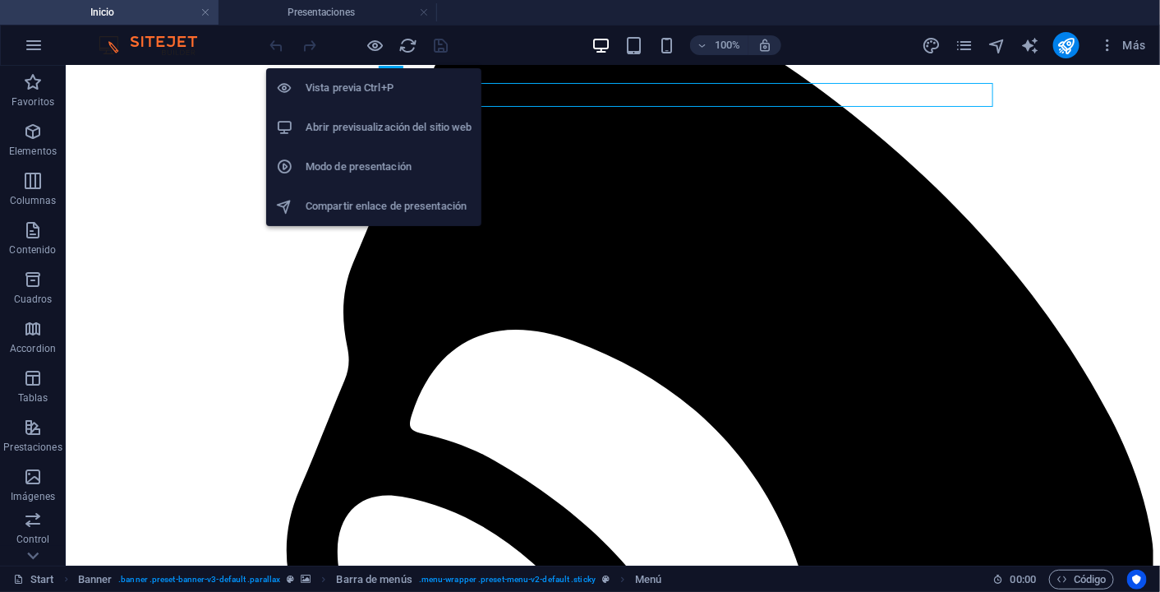
click at [385, 125] on h6 "Abrir previsualización del sitio web" at bounding box center [389, 128] width 166 height 20
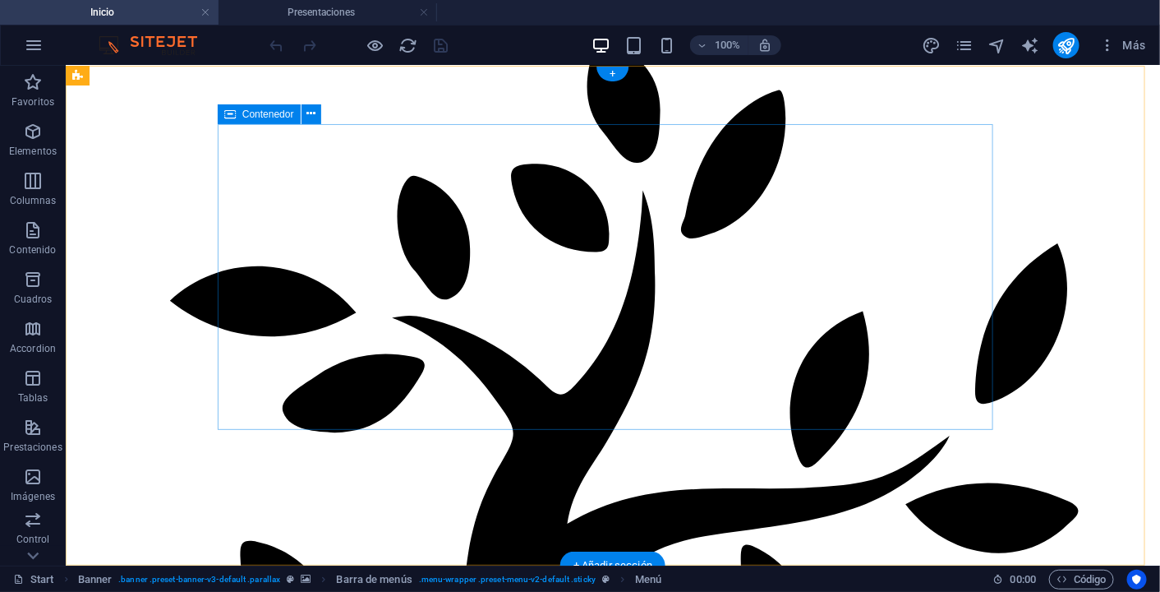
scroll to position [0, 0]
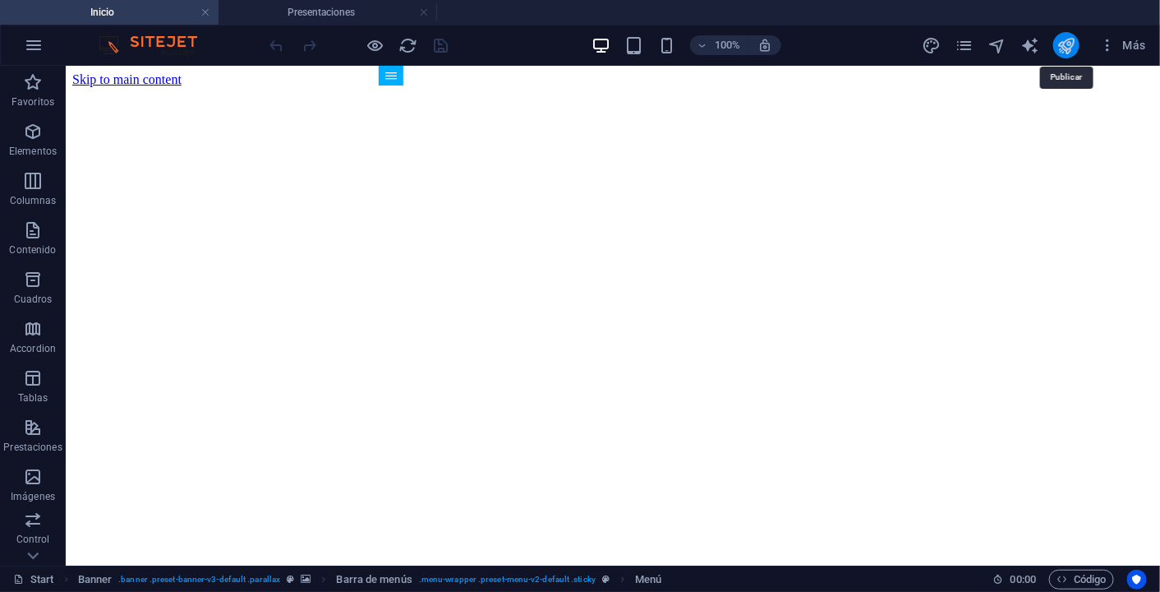
click at [1071, 44] on icon "publish" at bounding box center [1067, 45] width 19 height 19
